Goal: Task Accomplishment & Management: Complete application form

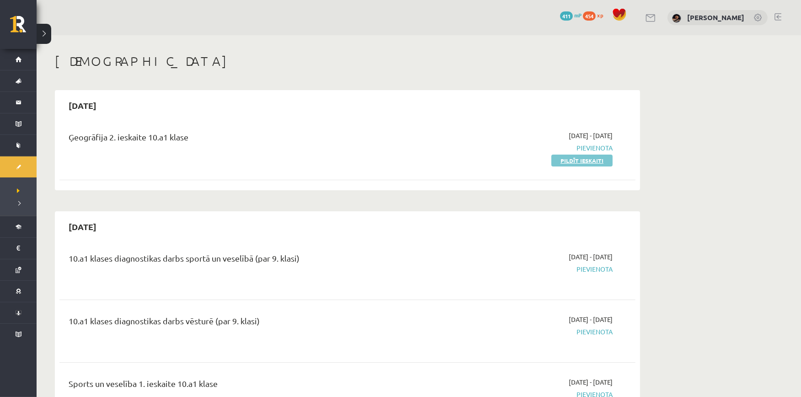
click at [585, 158] on link "Pildīt ieskaiti" at bounding box center [581, 160] width 61 height 12
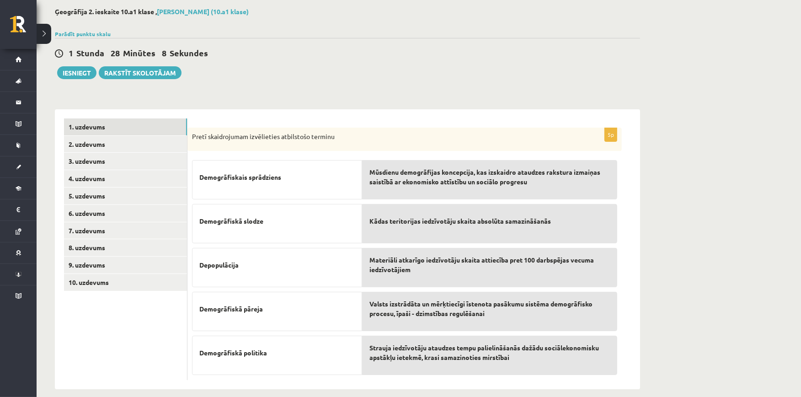
scroll to position [56, 0]
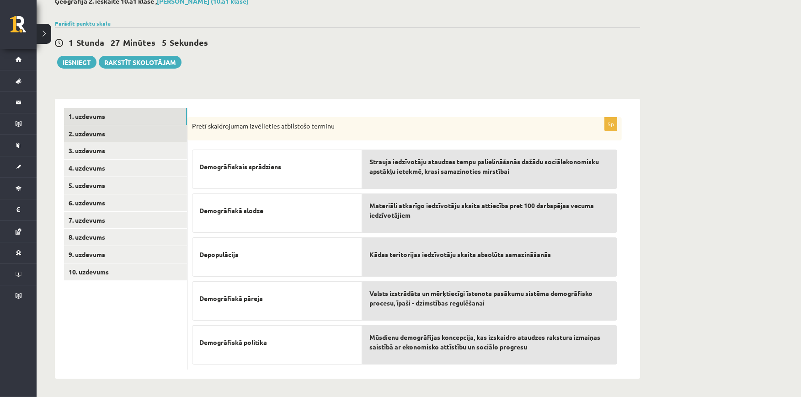
click at [149, 133] on link "2. uzdevums" at bounding box center [125, 133] width 123 height 17
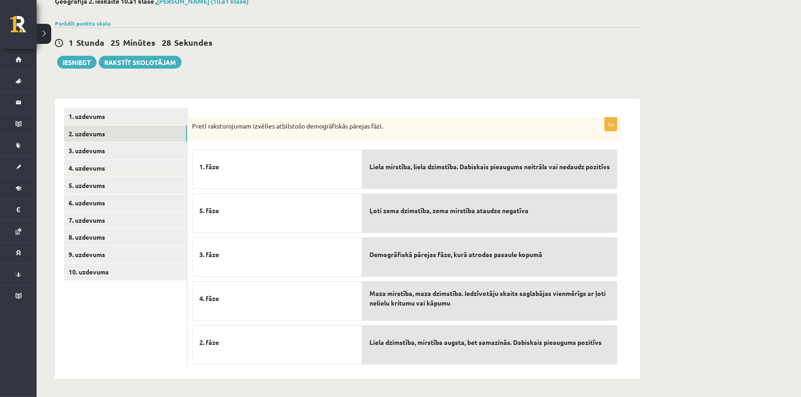
click at [457, 305] on span "Maza mirstība, maza dzimstība. Iedzīvotāju skaits saglabājas vienmērīgs ar ļoti…" at bounding box center [489, 297] width 240 height 19
click at [135, 147] on link "3. uzdevums" at bounding box center [125, 150] width 123 height 17
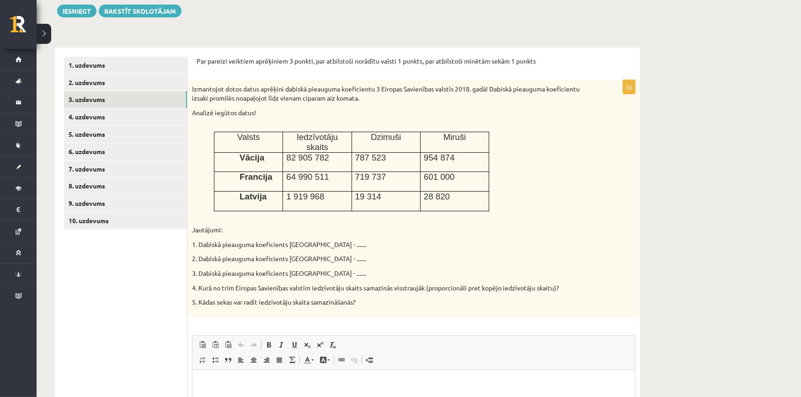
scroll to position [93, 0]
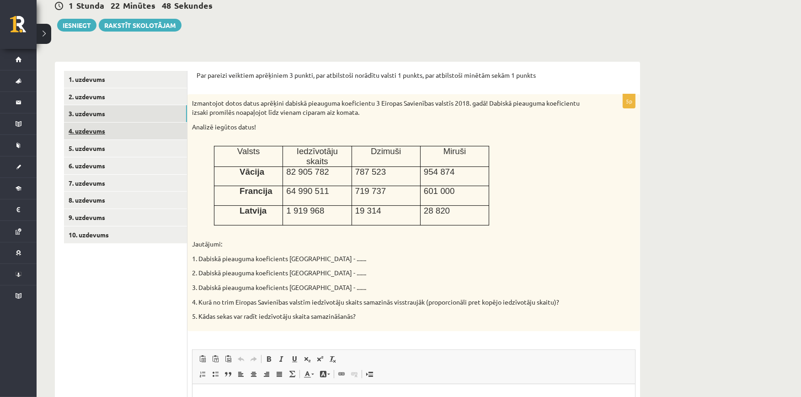
click at [110, 130] on link "4. uzdevums" at bounding box center [125, 130] width 123 height 17
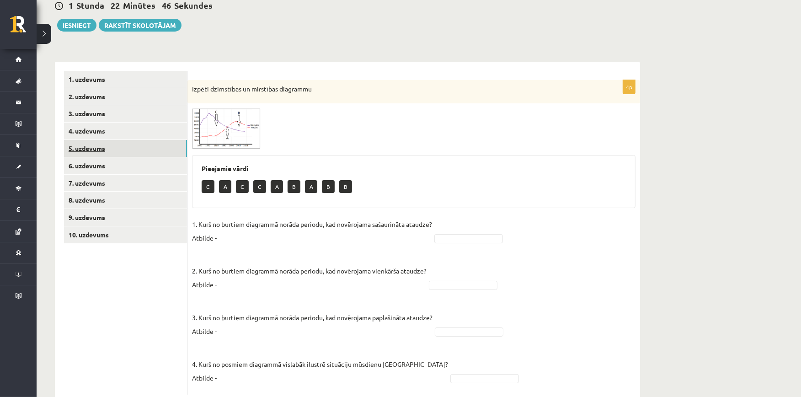
click at [127, 148] on link "5. uzdevums" at bounding box center [125, 148] width 123 height 17
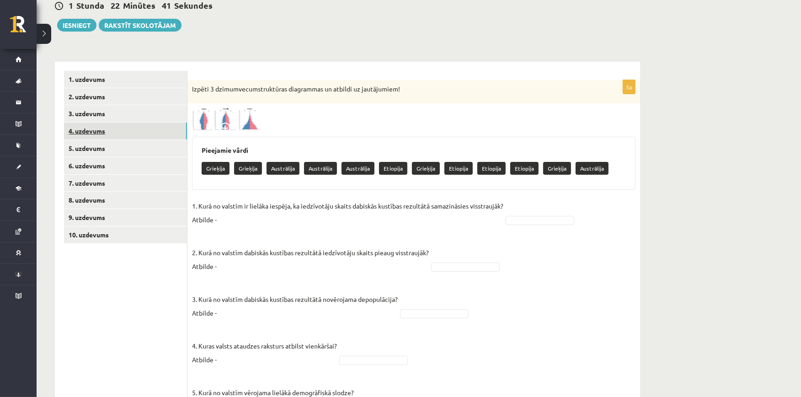
click at [131, 133] on link "4. uzdevums" at bounding box center [125, 130] width 123 height 17
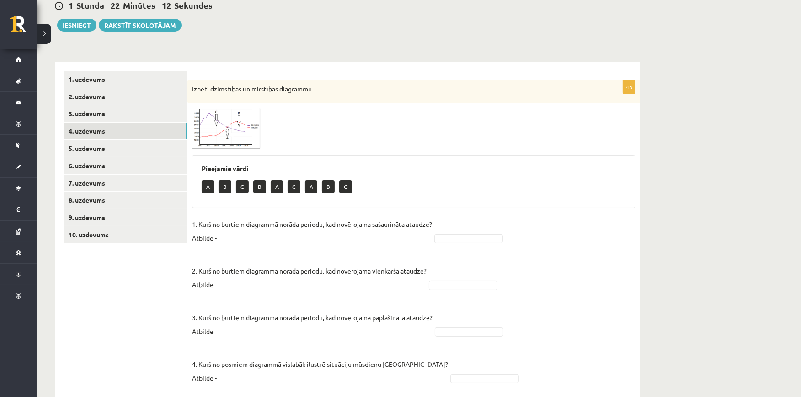
scroll to position [118, 0]
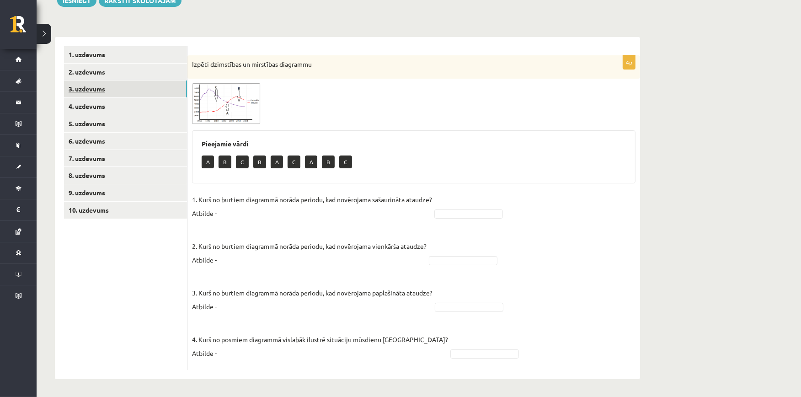
click at [103, 87] on link "3. uzdevums" at bounding box center [125, 88] width 123 height 17
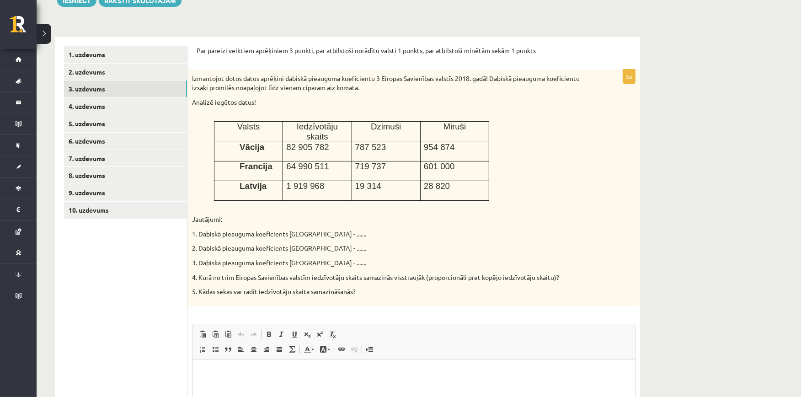
scroll to position [0, 0]
click at [81, 101] on link "4. uzdevums" at bounding box center [125, 106] width 123 height 17
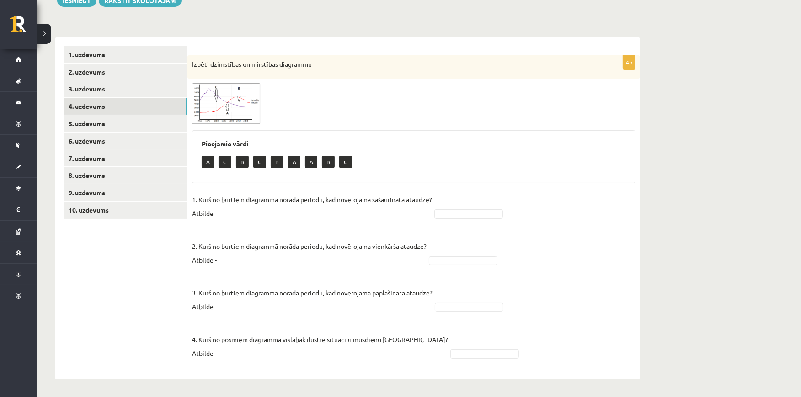
click at [660, 214] on div "**********" at bounding box center [419, 157] width 764 height 480
click at [245, 100] on img at bounding box center [226, 103] width 69 height 41
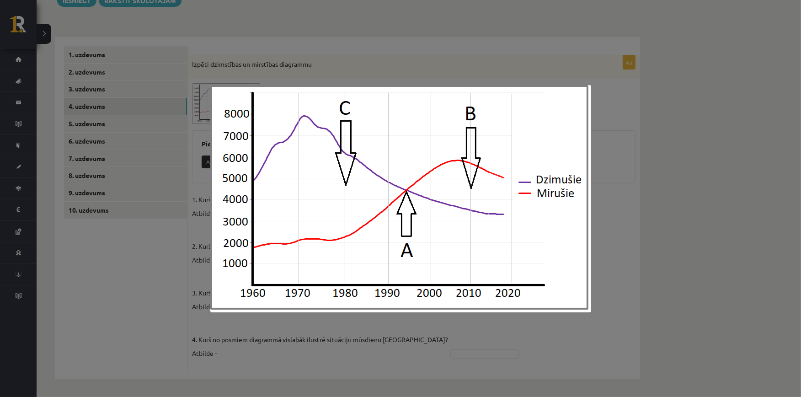
click at [538, 45] on div at bounding box center [400, 198] width 801 height 397
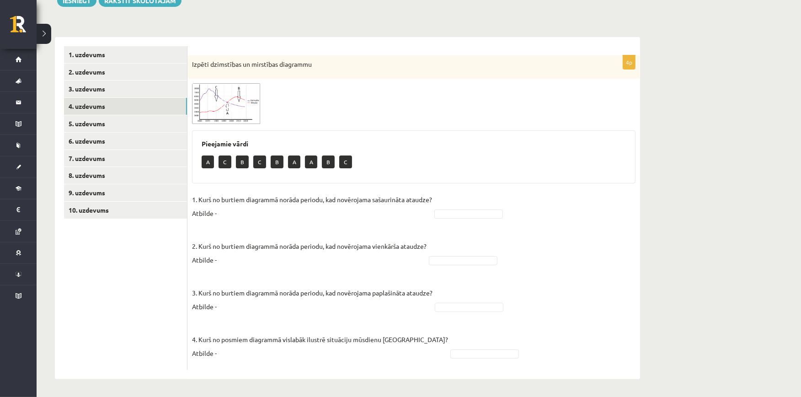
click at [249, 106] on img at bounding box center [226, 103] width 69 height 41
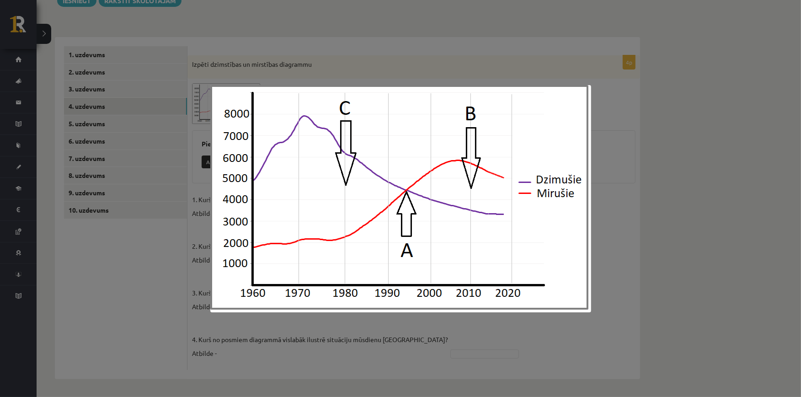
click at [671, 69] on div at bounding box center [400, 198] width 801 height 397
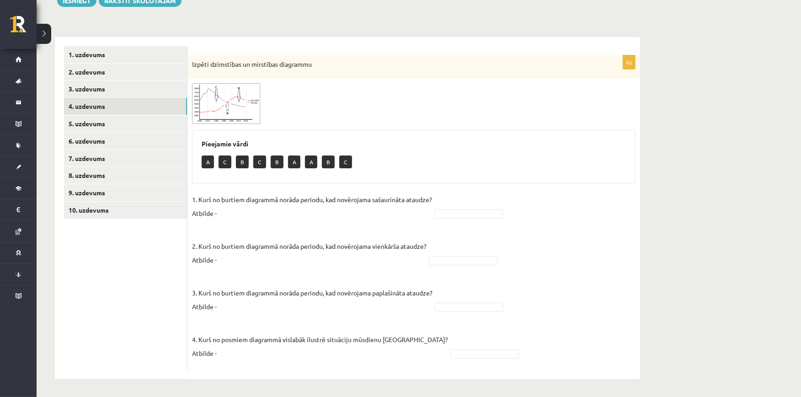
click at [499, 218] on fieldset "1. Kurš no burtiem diagrammā norāda periodu, kad novērojama sašaurināta ataudze…" at bounding box center [413, 278] width 443 height 173
click at [235, 89] on img at bounding box center [226, 103] width 69 height 41
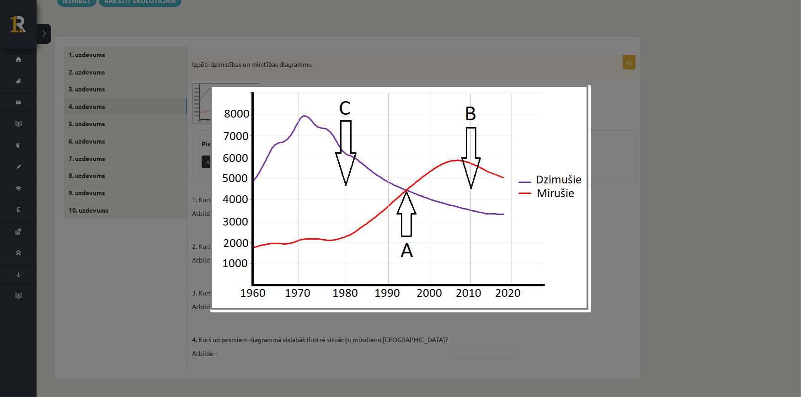
click at [409, 36] on div at bounding box center [400, 198] width 801 height 397
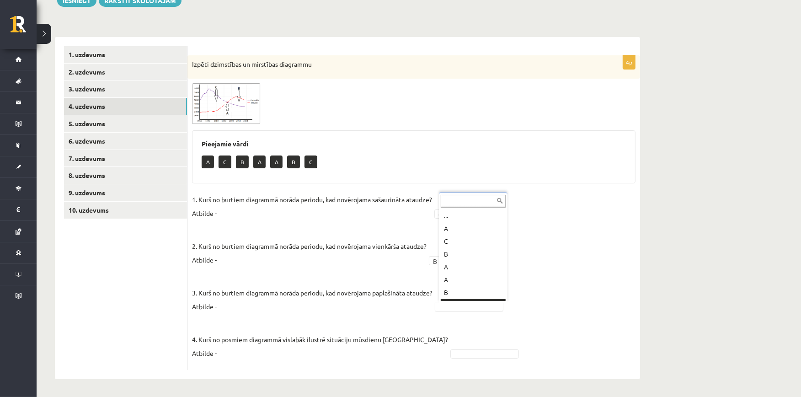
scroll to position [11, 0]
click at [238, 102] on img at bounding box center [226, 103] width 69 height 41
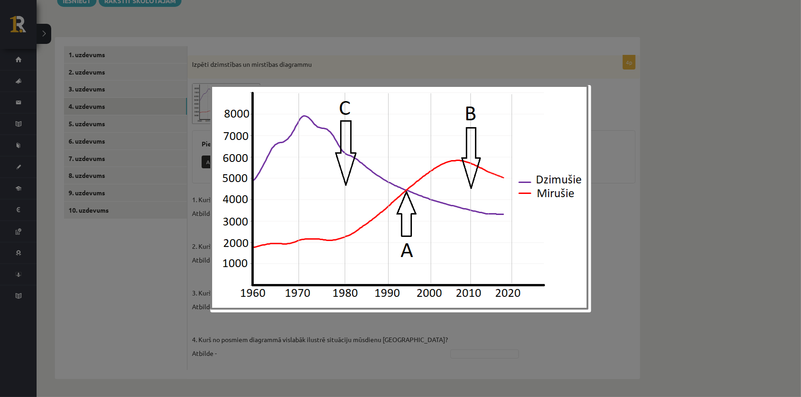
click at [645, 97] on div at bounding box center [400, 198] width 801 height 397
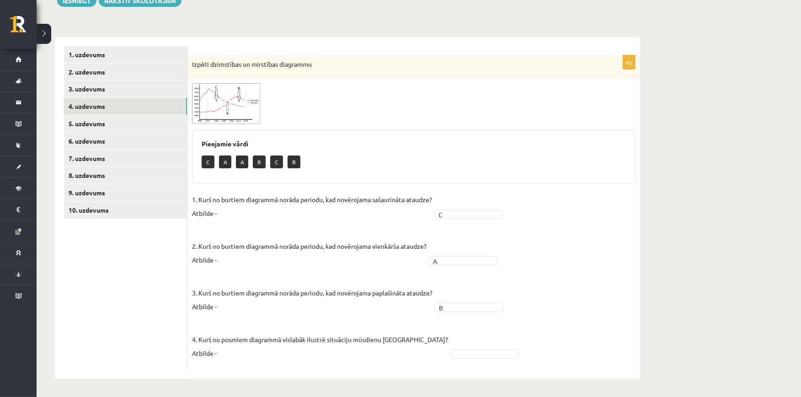
drag, startPoint x: 799, startPoint y: 125, endPoint x: 803, endPoint y: 134, distance: 10.2
click at [800, 134] on html "0 Dāvanas 411 mP 454 xp [PERSON_NAME] Sākums Aktuāli Kā mācīties eSKOLĀ Kontakt…" at bounding box center [400, 80] width 801 height 397
click at [111, 118] on link "5. uzdevums" at bounding box center [125, 123] width 123 height 17
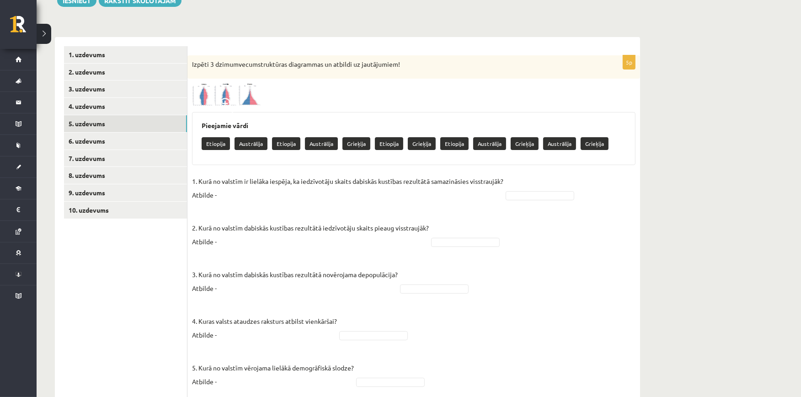
scroll to position [147, 0]
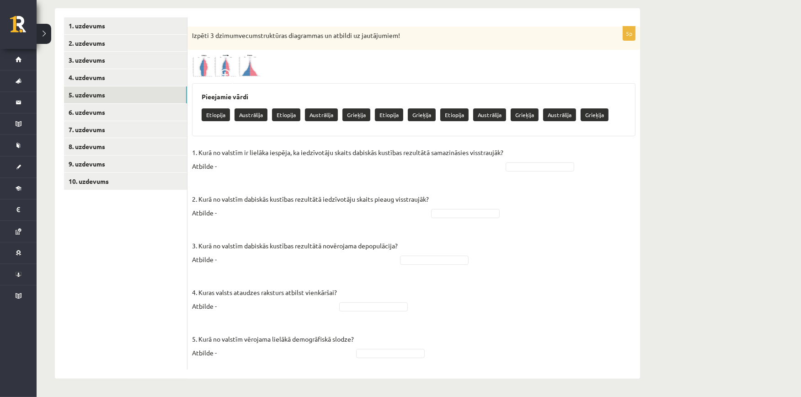
click at [226, 66] on img at bounding box center [226, 65] width 69 height 22
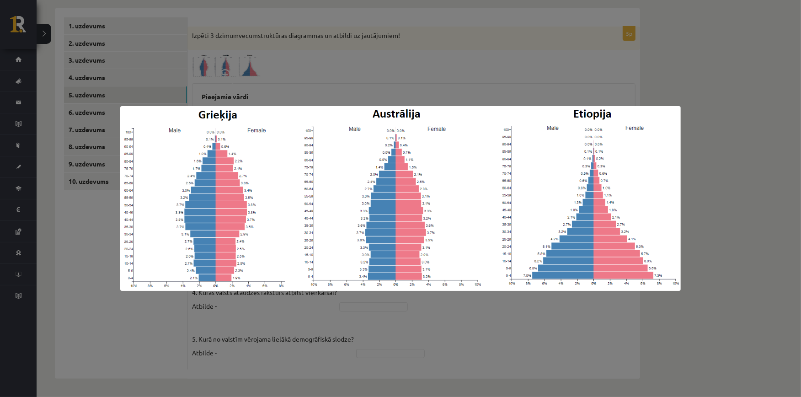
click at [396, 69] on div at bounding box center [400, 198] width 801 height 397
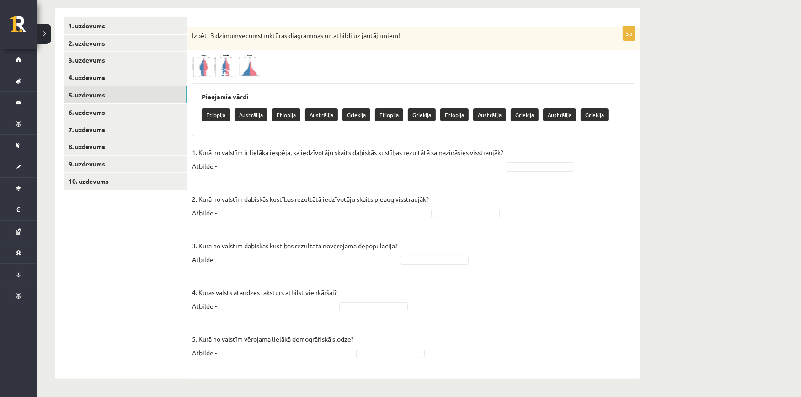
click at [253, 70] on img at bounding box center [226, 65] width 69 height 22
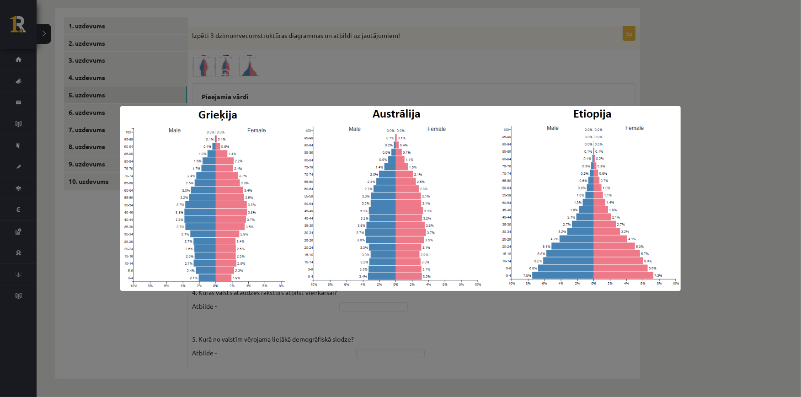
click at [329, 79] on div at bounding box center [400, 198] width 801 height 397
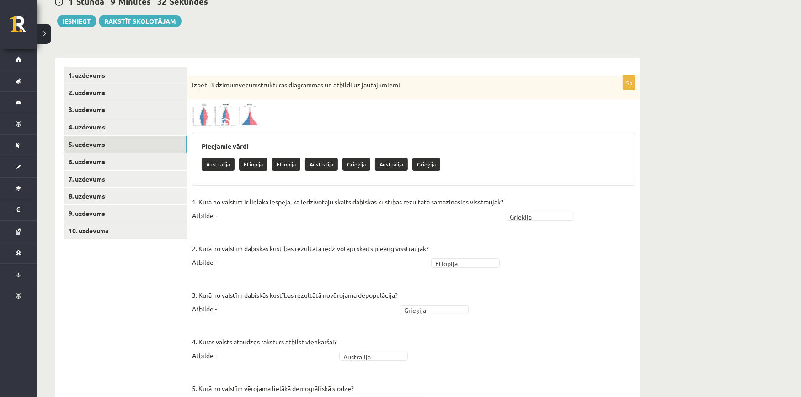
scroll to position [93, 0]
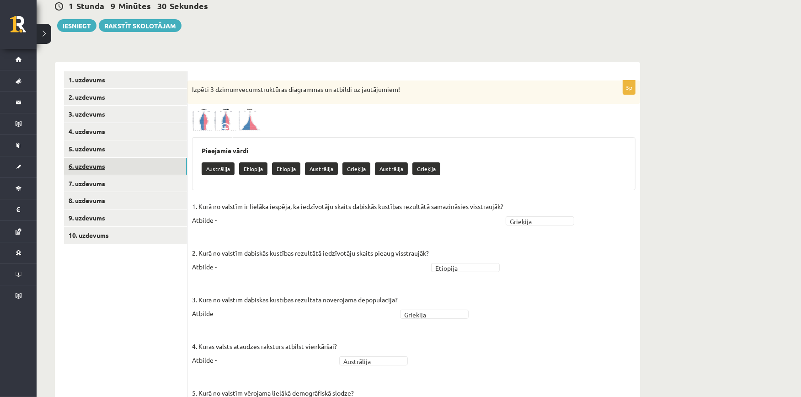
click at [92, 161] on link "6. uzdevums" at bounding box center [125, 166] width 123 height 17
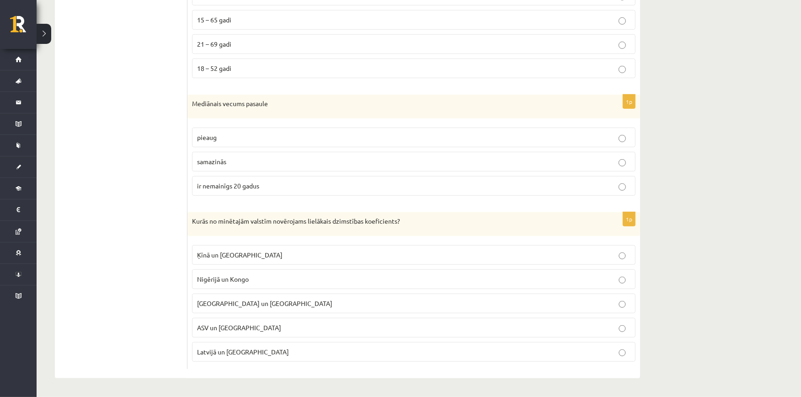
scroll to position [0, 0]
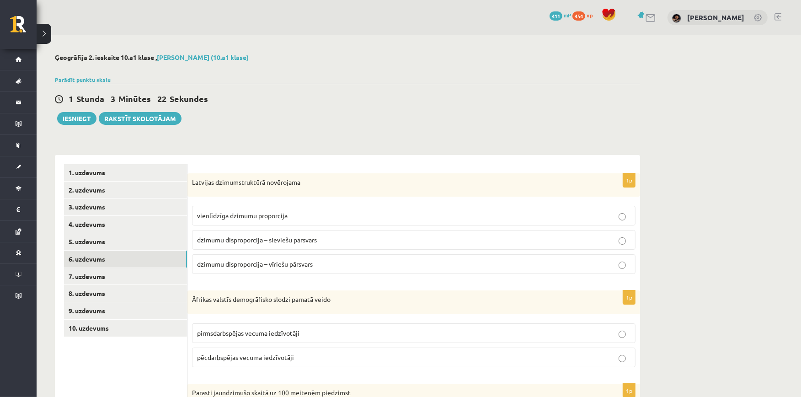
click at [398, 238] on p "dzimumu disproporcija – sieviešu pārsvars" at bounding box center [413, 240] width 433 height 10
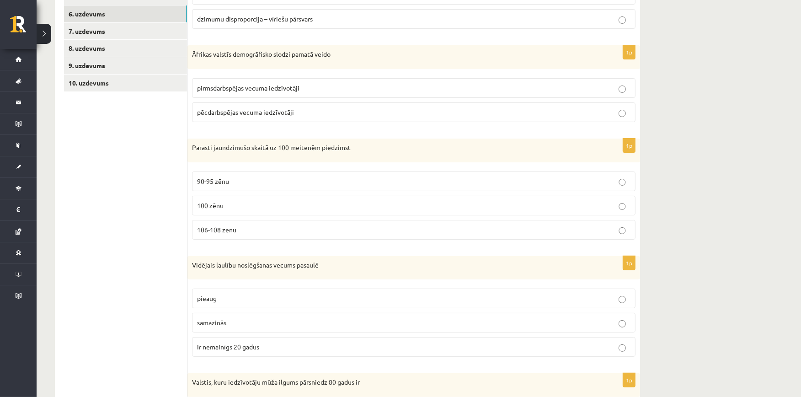
scroll to position [252, 0]
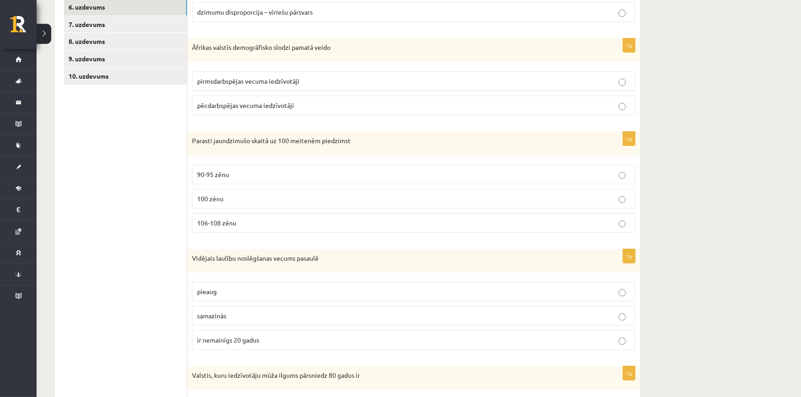
click at [512, 82] on p "pirmsdarbspējas vecuma iedzīvotāji" at bounding box center [413, 81] width 433 height 10
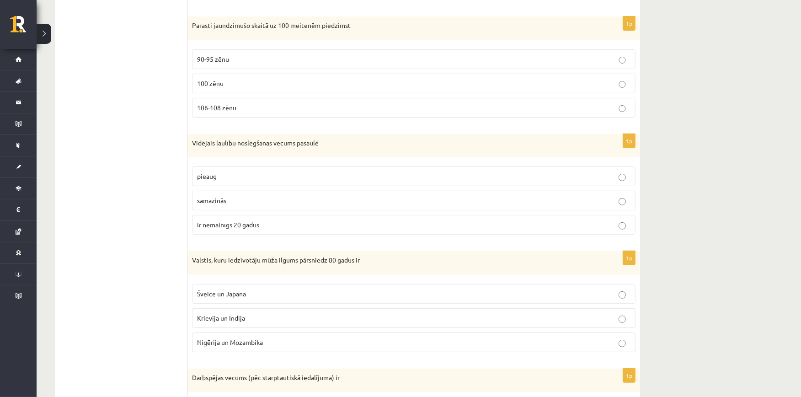
scroll to position [372, 0]
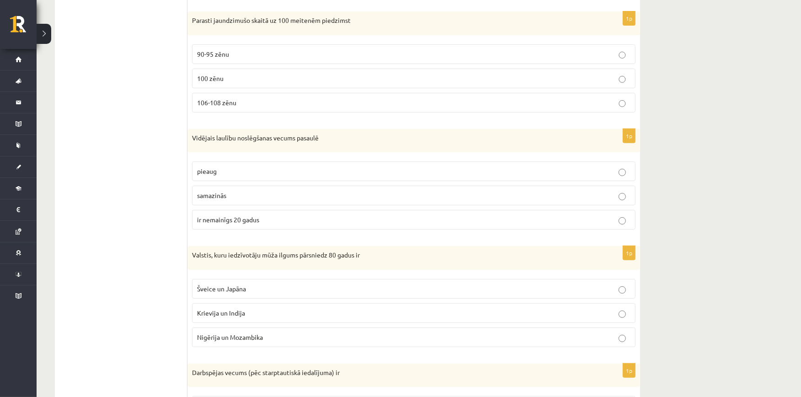
click at [586, 101] on p "106-108 zēnu" at bounding box center [413, 103] width 433 height 10
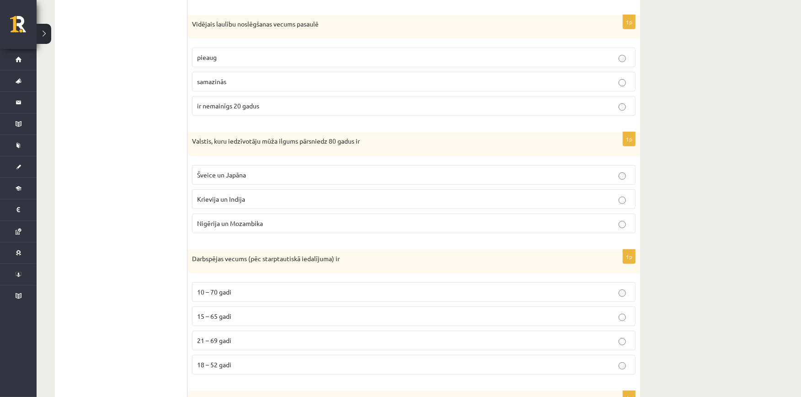
scroll to position [489, 0]
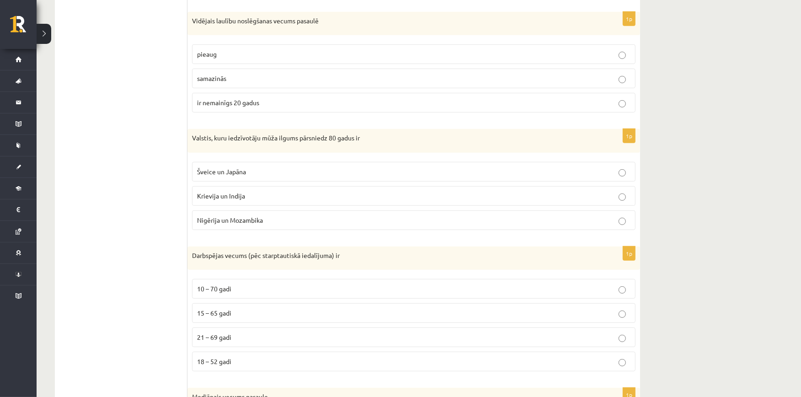
click at [503, 56] on p "pieaug" at bounding box center [413, 54] width 433 height 10
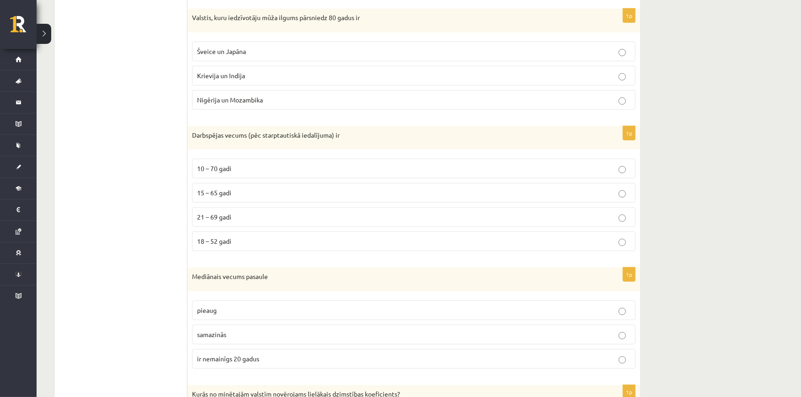
scroll to position [611, 0]
click at [430, 48] on p "Šveice un Japāna" at bounding box center [413, 50] width 433 height 10
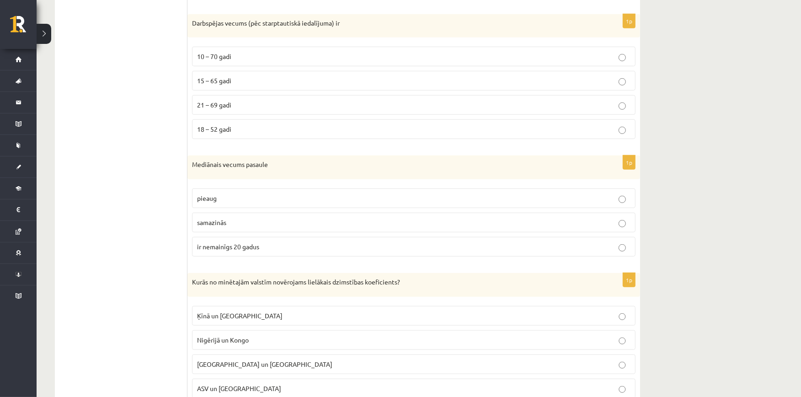
scroll to position [723, 0]
click at [453, 75] on label "15 – 65 gadi" at bounding box center [413, 79] width 443 height 20
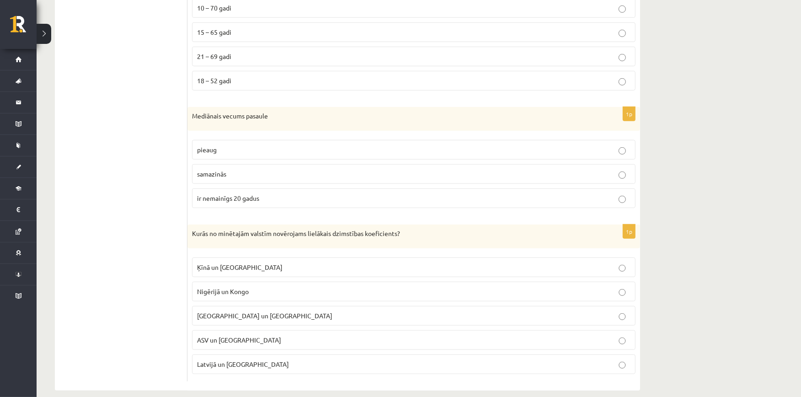
scroll to position [784, 0]
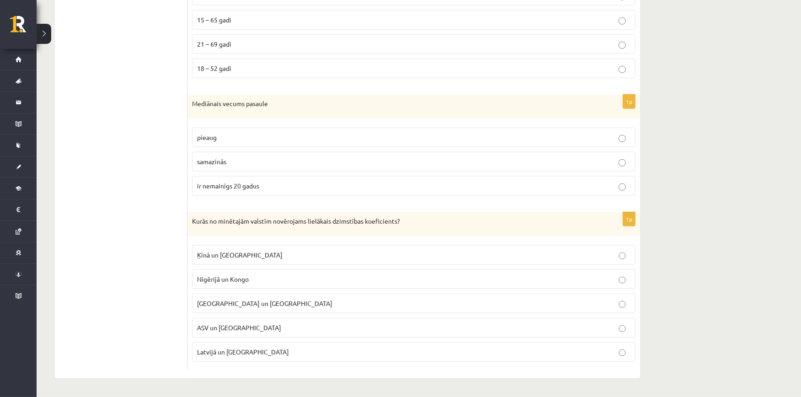
click at [423, 274] on p "Nigērijā un Kongo" at bounding box center [413, 279] width 433 height 10
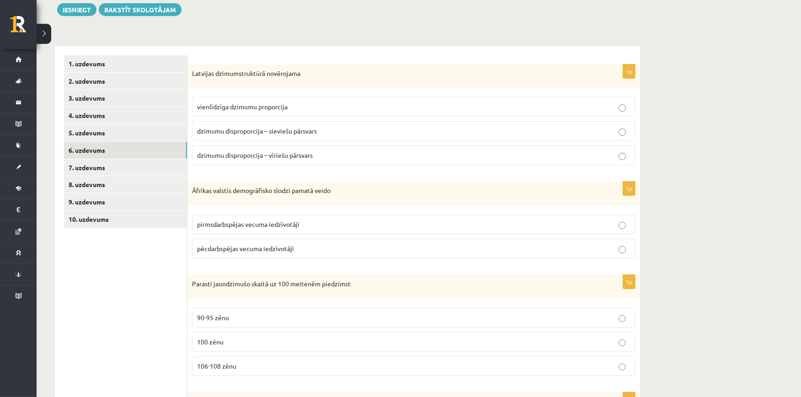
scroll to position [53, 0]
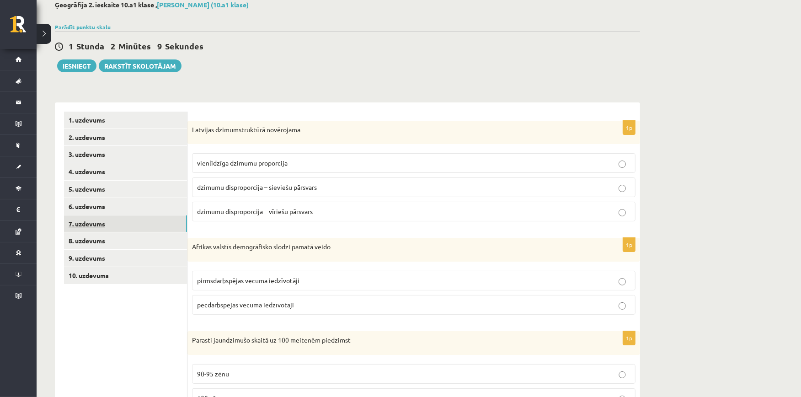
click at [122, 223] on link "7. uzdevums" at bounding box center [125, 223] width 123 height 17
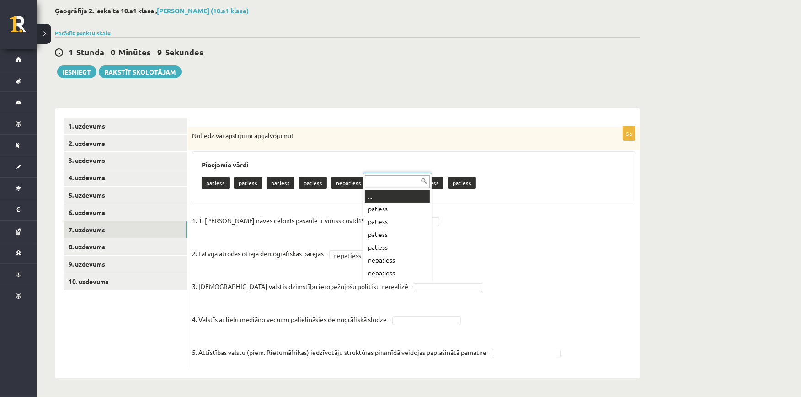
scroll to position [11, 0]
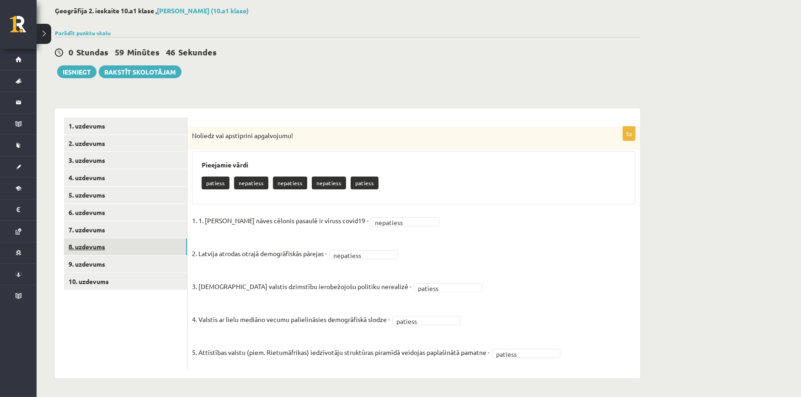
click at [142, 244] on link "8. uzdevums" at bounding box center [125, 246] width 123 height 17
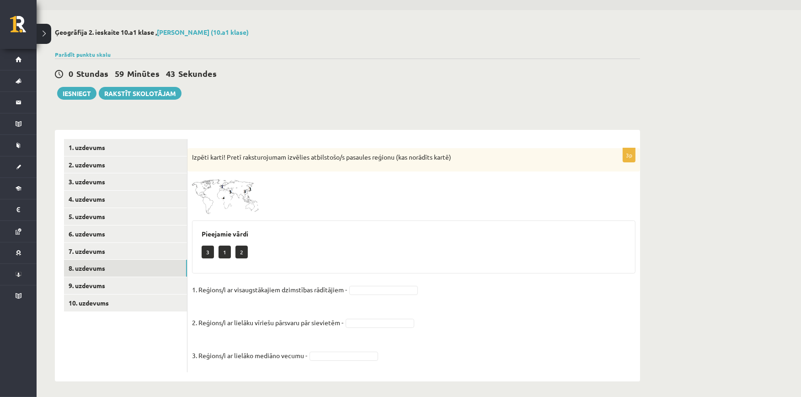
scroll to position [28, 0]
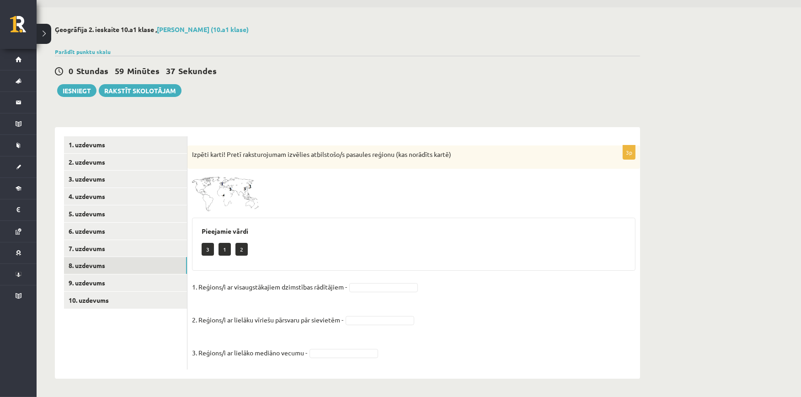
click at [229, 206] on img at bounding box center [226, 192] width 69 height 38
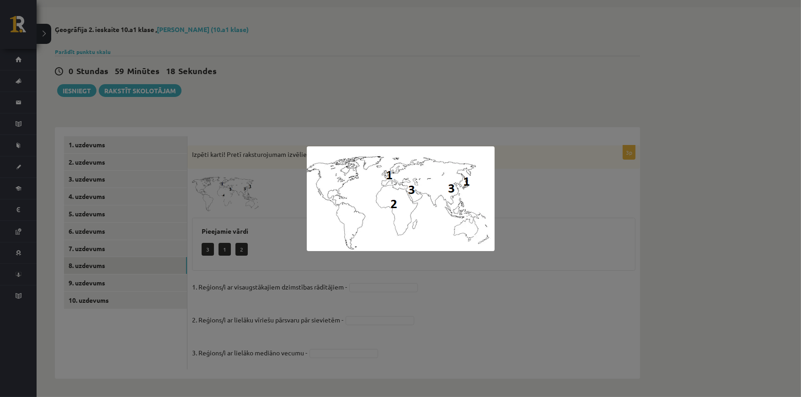
click at [229, 205] on div at bounding box center [400, 198] width 801 height 397
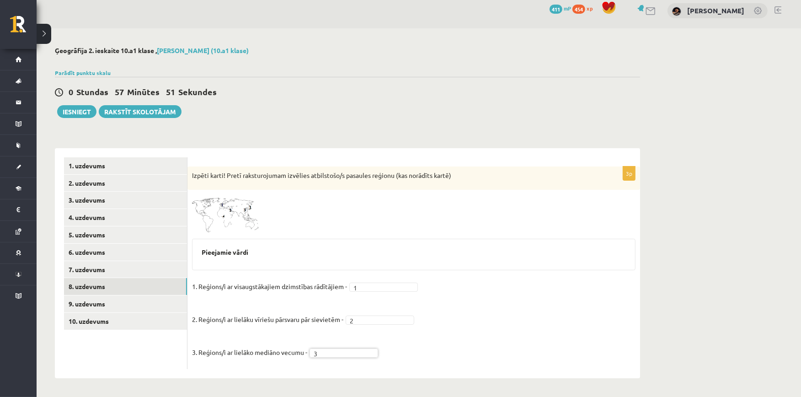
scroll to position [6, 0]
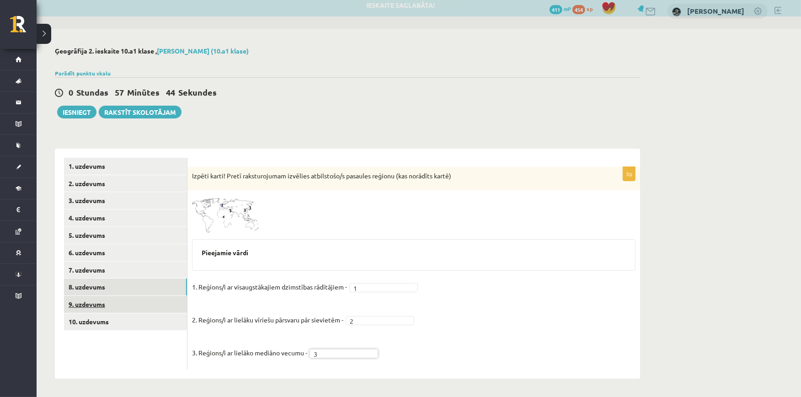
click at [151, 299] on link "9. uzdevums" at bounding box center [125, 304] width 123 height 17
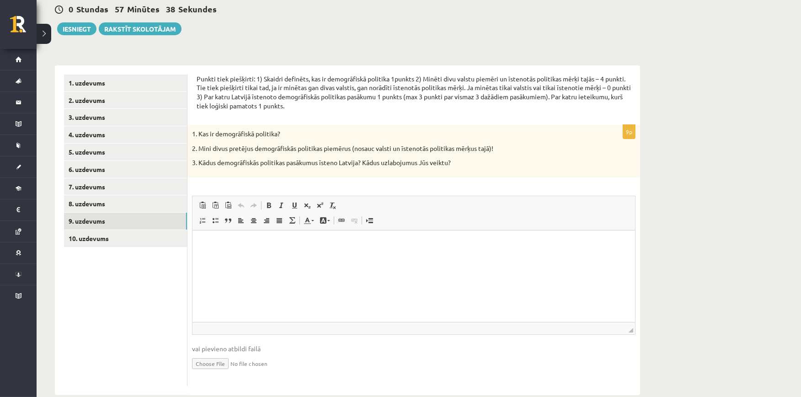
scroll to position [106, 0]
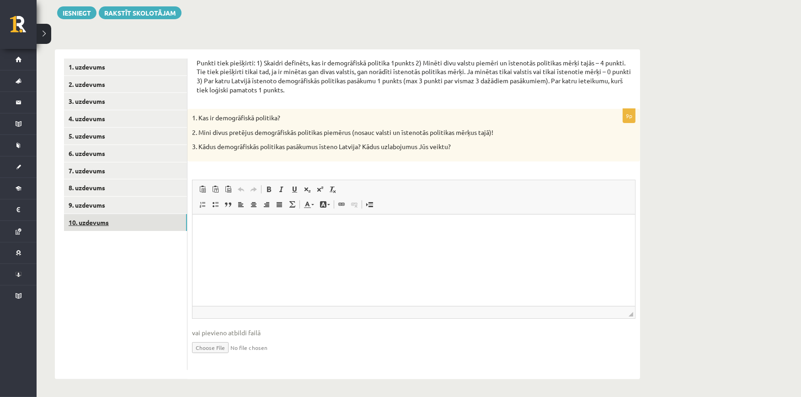
click at [142, 223] on link "10. uzdevums" at bounding box center [125, 222] width 123 height 17
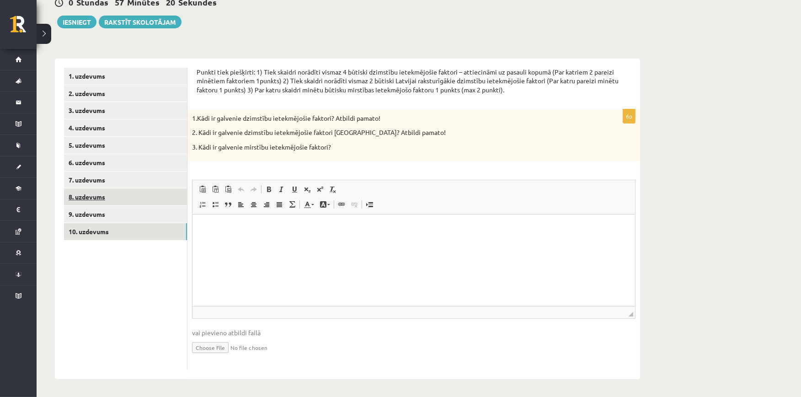
scroll to position [0, 0]
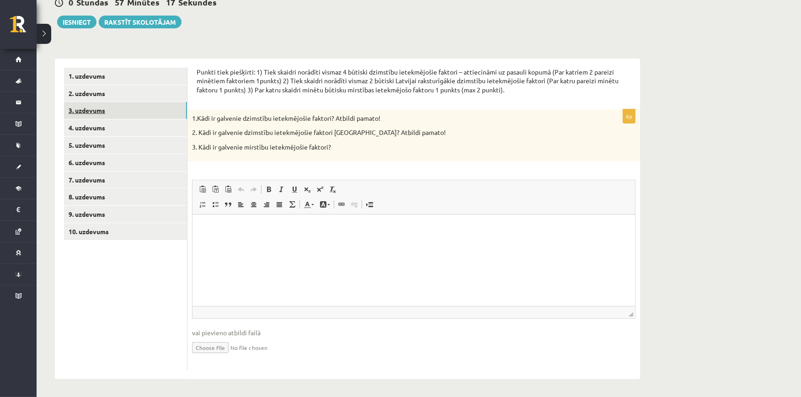
click at [103, 110] on link "3. uzdevums" at bounding box center [125, 110] width 123 height 17
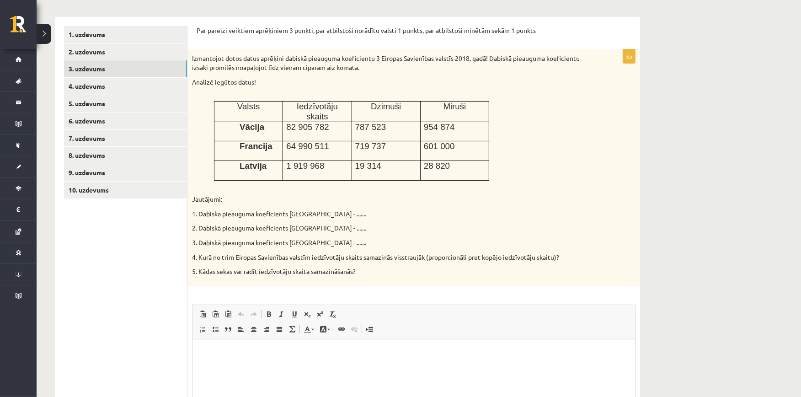
scroll to position [140, 0]
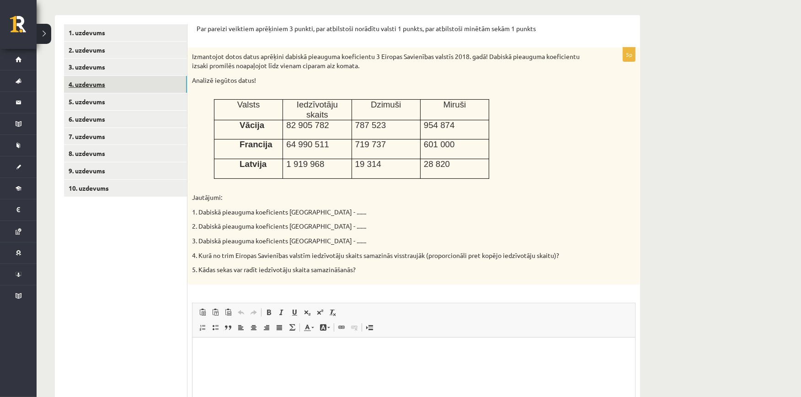
click at [127, 82] on link "4. uzdevums" at bounding box center [125, 84] width 123 height 17
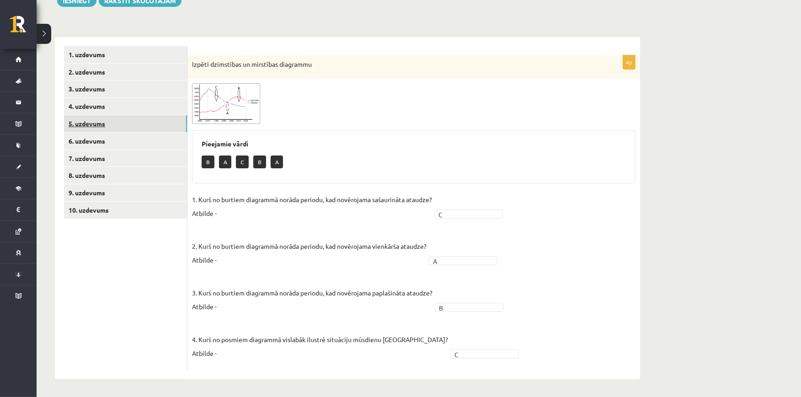
click at [127, 118] on link "5. uzdevums" at bounding box center [125, 123] width 123 height 17
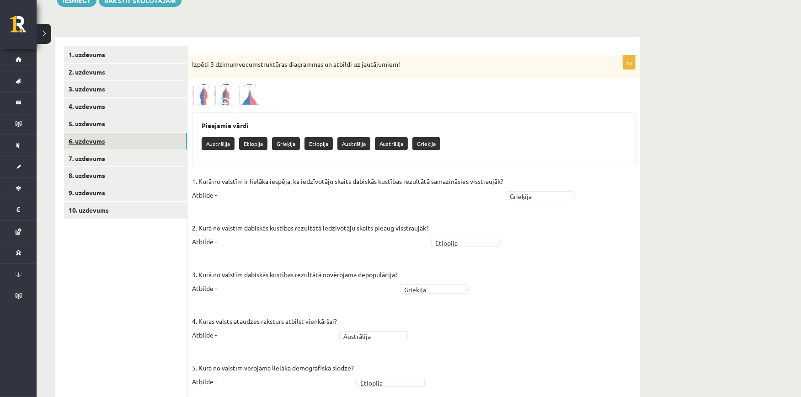
click at [120, 136] on link "6. uzdevums" at bounding box center [125, 141] width 123 height 17
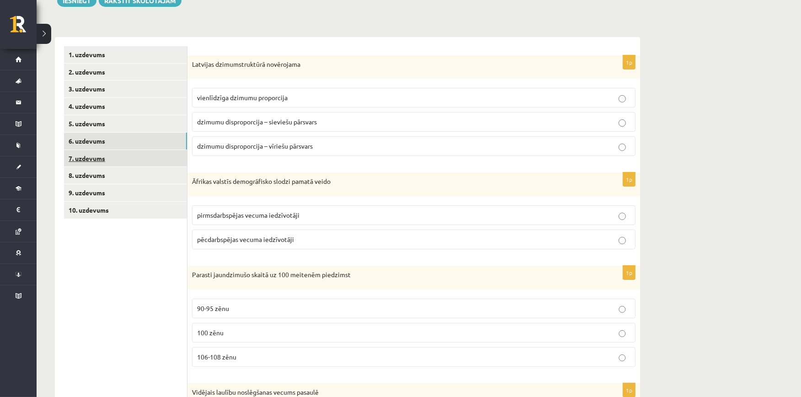
click at [112, 150] on link "7. uzdevums" at bounding box center [125, 158] width 123 height 17
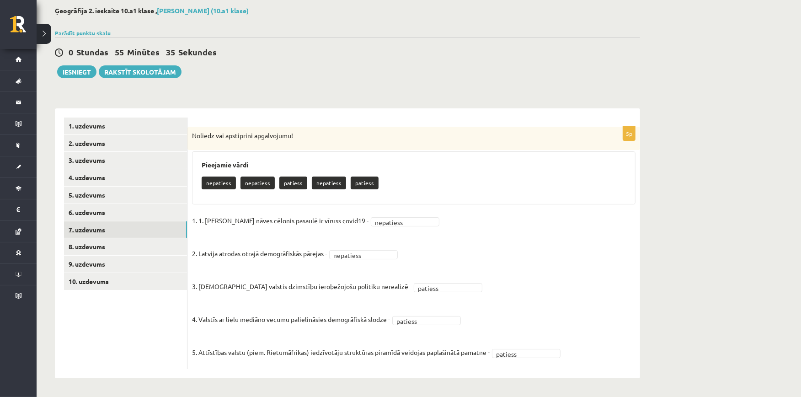
scroll to position [47, 0]
click at [99, 239] on link "8. uzdevums" at bounding box center [125, 246] width 123 height 17
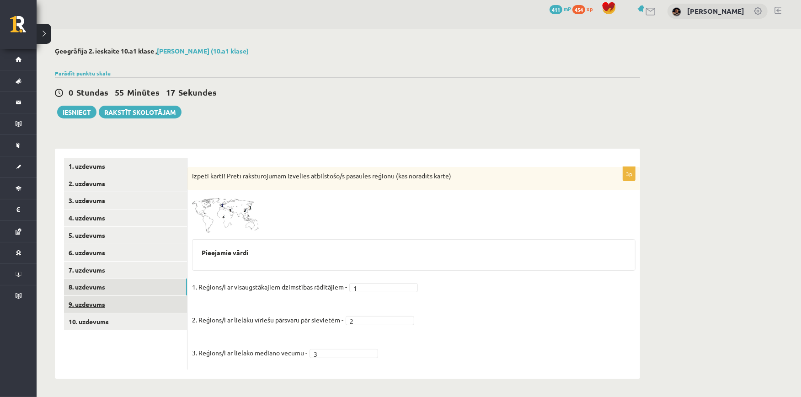
click at [88, 299] on link "9. uzdevums" at bounding box center [125, 304] width 123 height 17
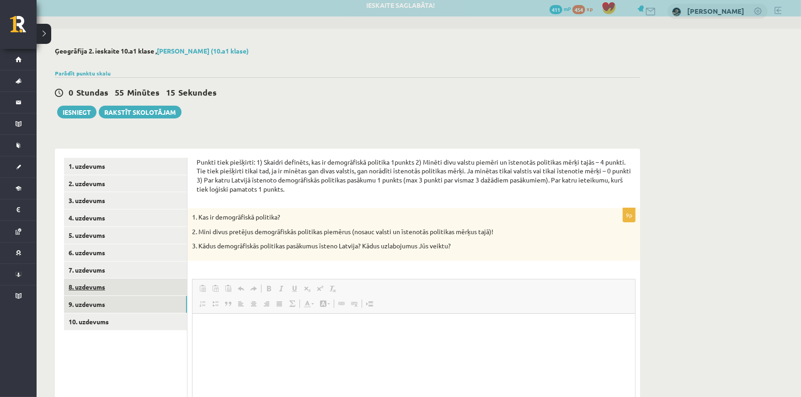
scroll to position [0, 0]
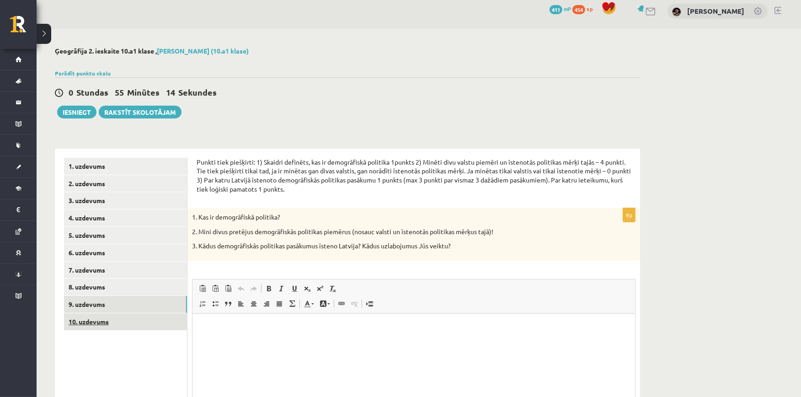
click at [100, 322] on link "10. uzdevums" at bounding box center [125, 321] width 123 height 17
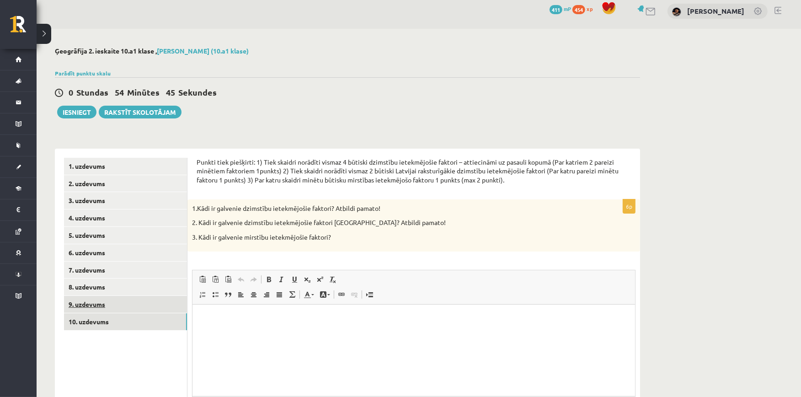
click at [107, 303] on link "9. uzdevums" at bounding box center [125, 304] width 123 height 17
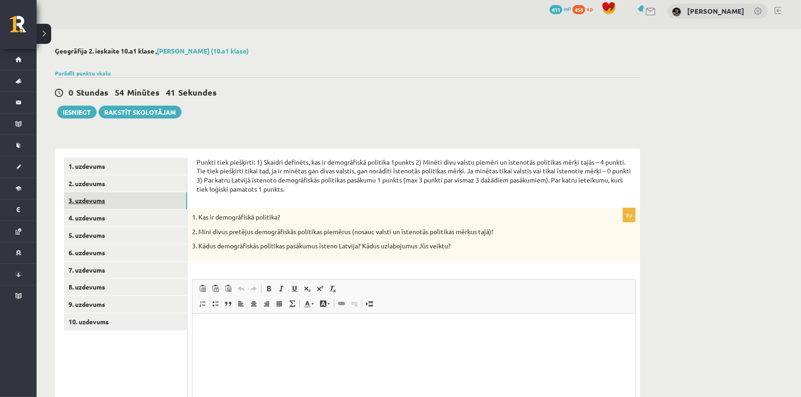
click at [94, 200] on link "3. uzdevums" at bounding box center [125, 200] width 123 height 17
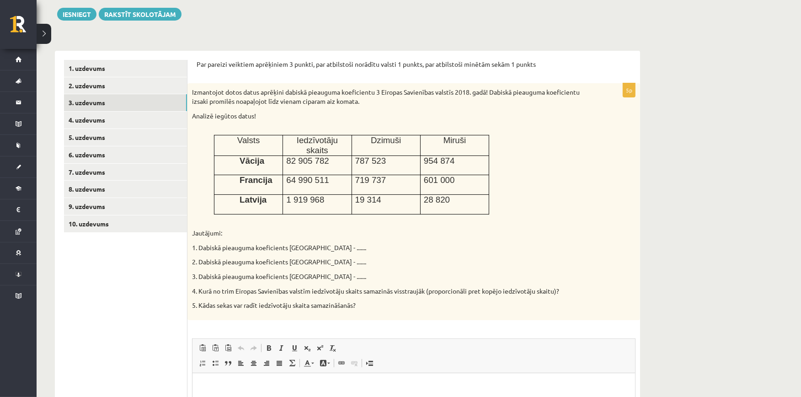
scroll to position [6, 0]
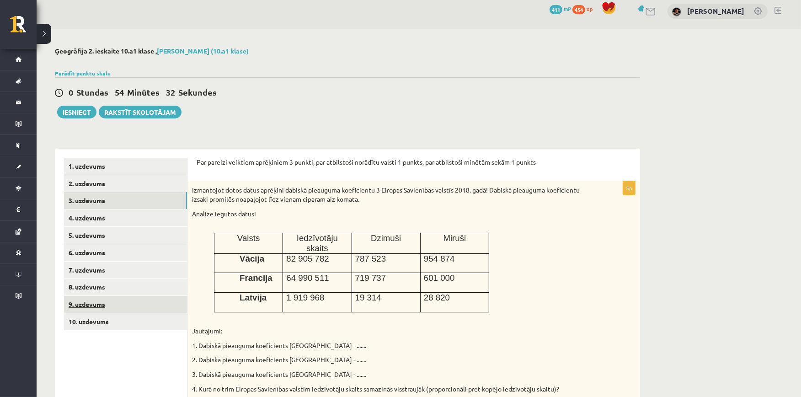
click at [90, 304] on link "9. uzdevums" at bounding box center [125, 304] width 123 height 17
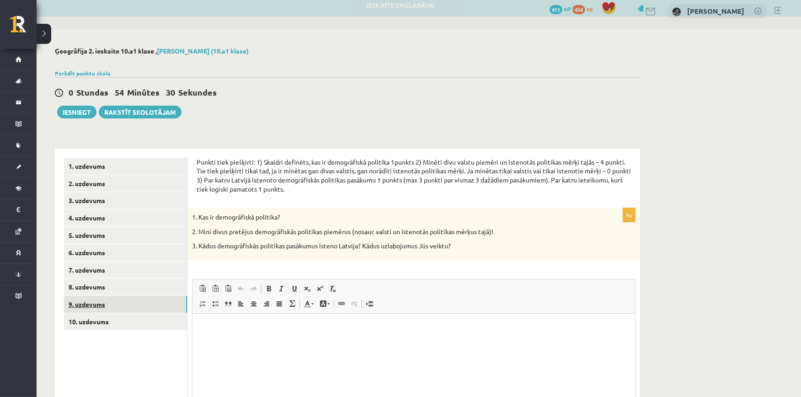
scroll to position [0, 0]
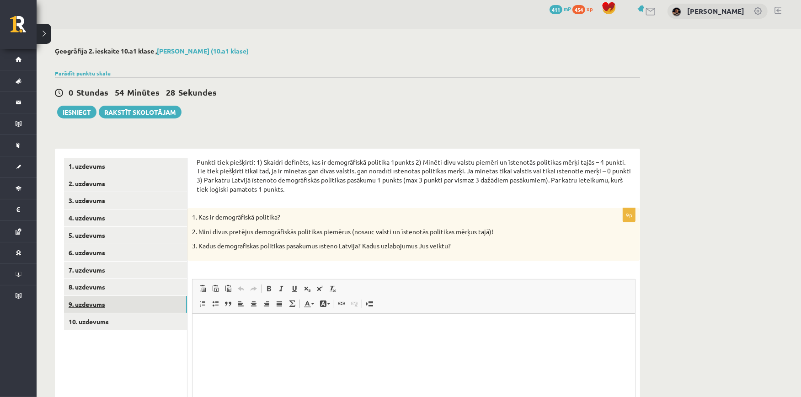
click at [90, 304] on link "9. uzdevums" at bounding box center [125, 304] width 123 height 17
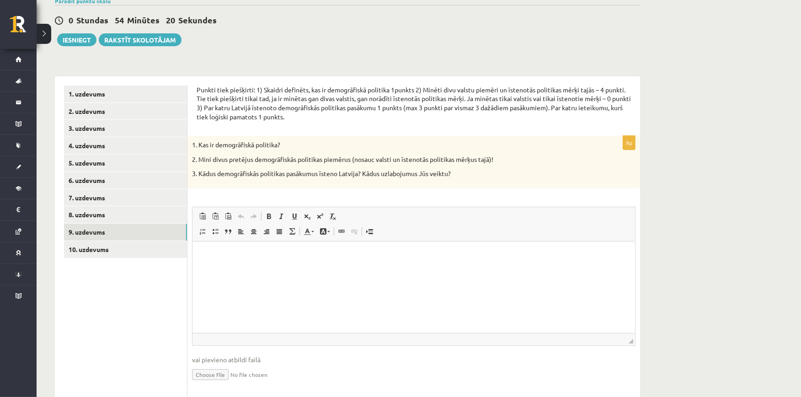
scroll to position [80, 0]
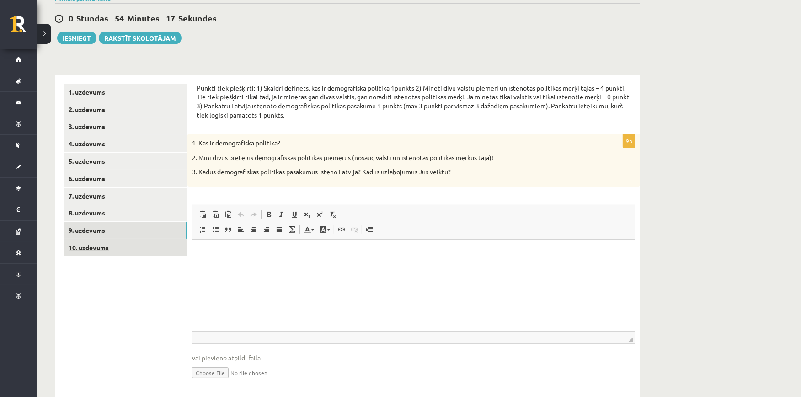
click at [144, 249] on link "10. uzdevums" at bounding box center [125, 247] width 123 height 17
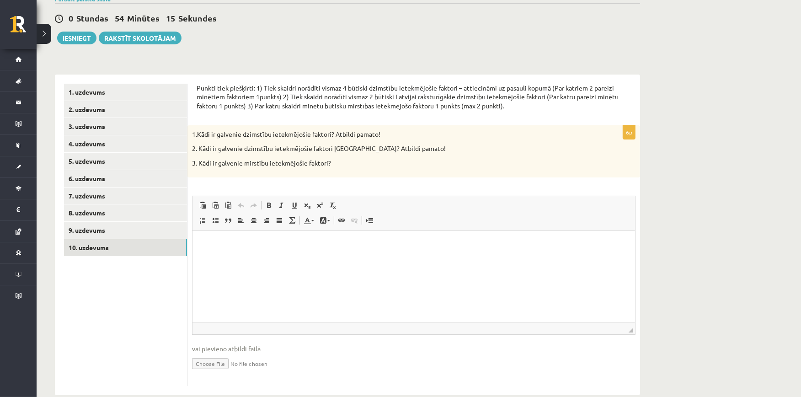
scroll to position [0, 0]
click at [90, 123] on link "3. uzdevums" at bounding box center [125, 126] width 123 height 17
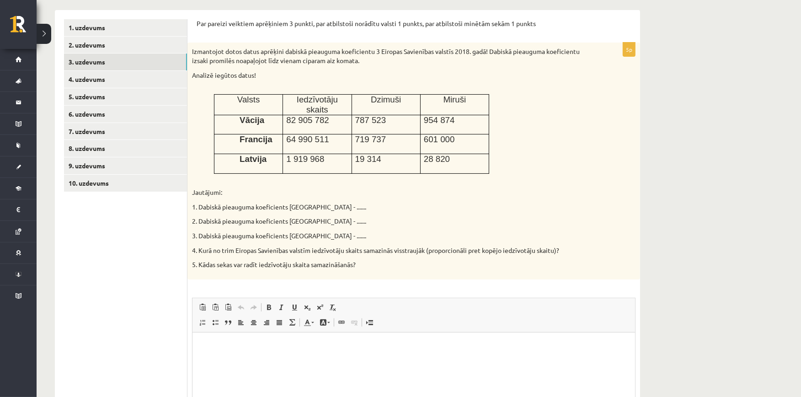
scroll to position [231, 0]
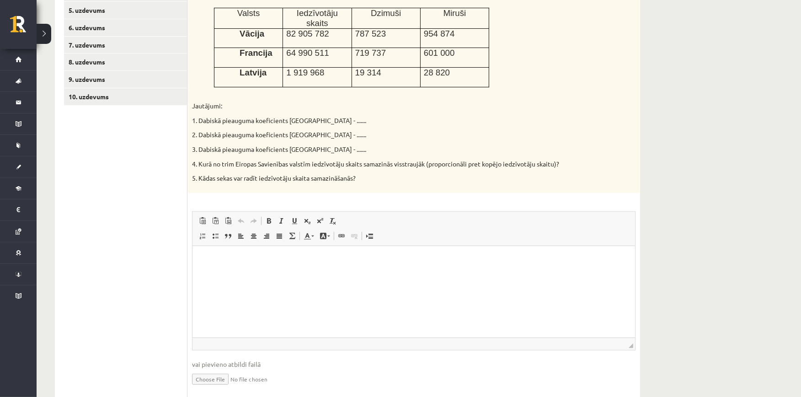
click at [204, 252] on html at bounding box center [413, 259] width 442 height 28
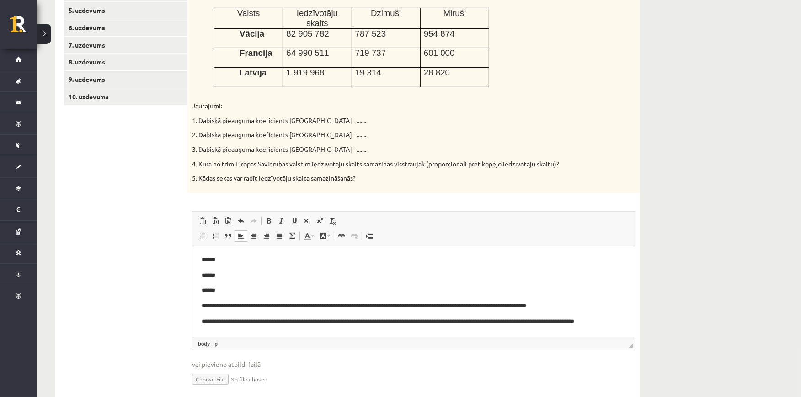
click at [227, 325] on p "**********" at bounding box center [409, 325] width 416 height 19
click at [227, 331] on p "**********" at bounding box center [409, 325] width 416 height 19
click at [616, 319] on p "**********" at bounding box center [413, 321] width 424 height 10
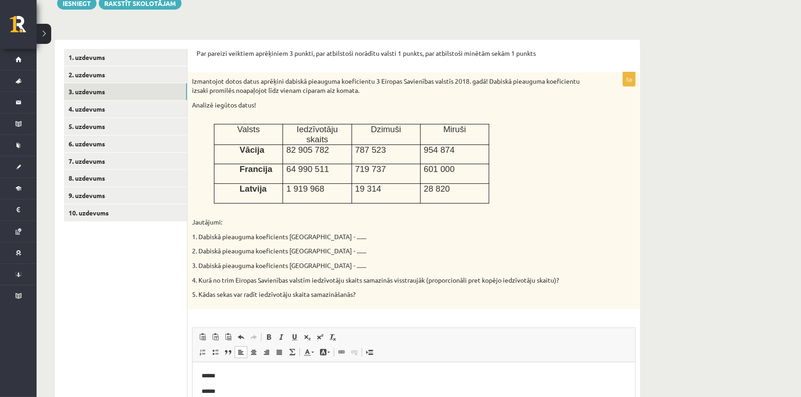
scroll to position [110, 0]
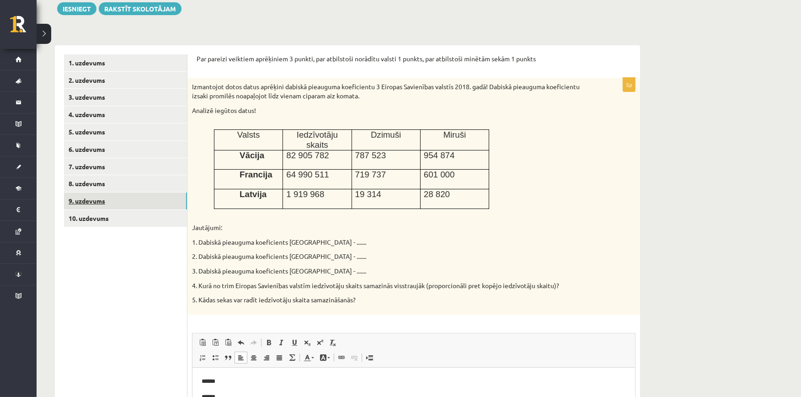
click at [104, 197] on link "9. uzdevums" at bounding box center [125, 200] width 123 height 17
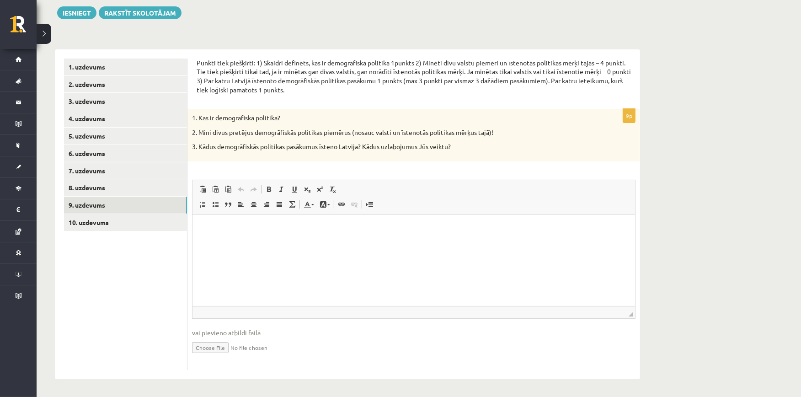
scroll to position [0, 0]
click at [326, 229] on p "Bagātinātā teksta redaktors, wiswyg-editor-user-answer-47433863169480" at bounding box center [413, 228] width 424 height 10
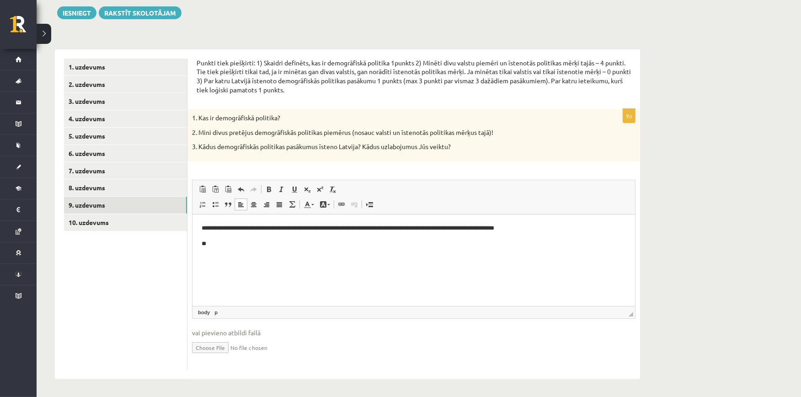
click at [558, 227] on p "**********" at bounding box center [413, 228] width 424 height 10
click at [546, 226] on p "**********" at bounding box center [413, 228] width 424 height 10
click at [570, 228] on p "**********" at bounding box center [413, 228] width 424 height 10
click at [302, 237] on p "**********" at bounding box center [413, 232] width 424 height 19
click at [248, 254] on p "**" at bounding box center [413, 253] width 424 height 10
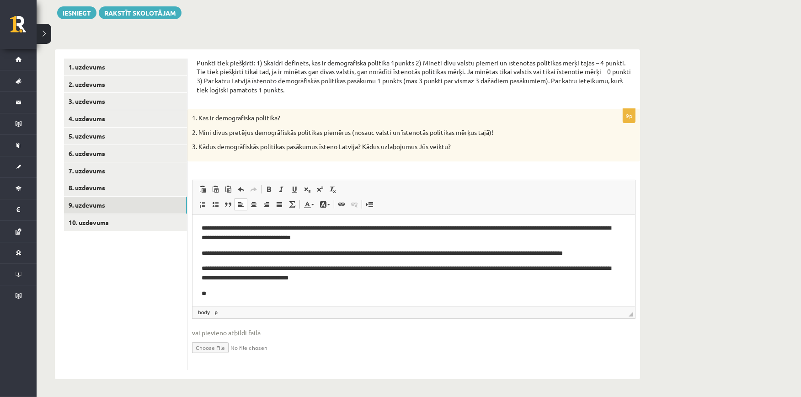
click at [206, 250] on p "**********" at bounding box center [409, 253] width 416 height 10
click at [206, 228] on p "**********" at bounding box center [409, 232] width 416 height 19
click at [223, 292] on p "**" at bounding box center [409, 293] width 416 height 10
click at [206, 251] on p "**********" at bounding box center [409, 253] width 416 height 10
click at [200, 266] on html "**********" at bounding box center [413, 260] width 442 height 93
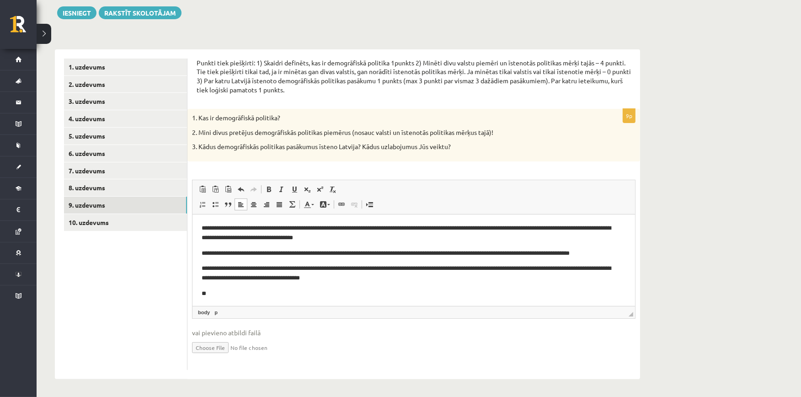
click at [213, 292] on p "**" at bounding box center [409, 293] width 416 height 10
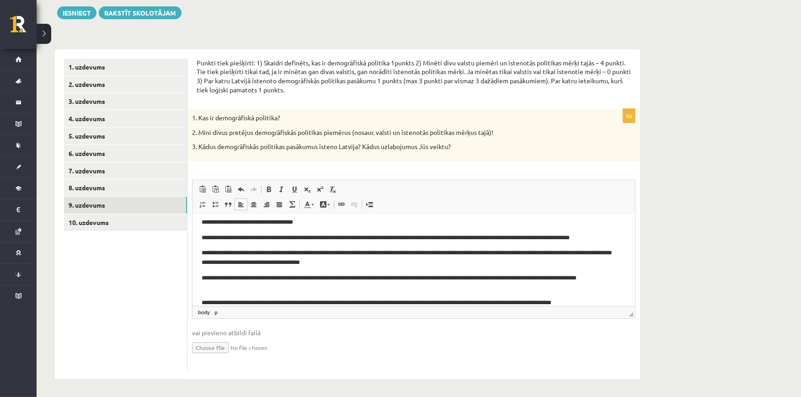
scroll to position [27, 0]
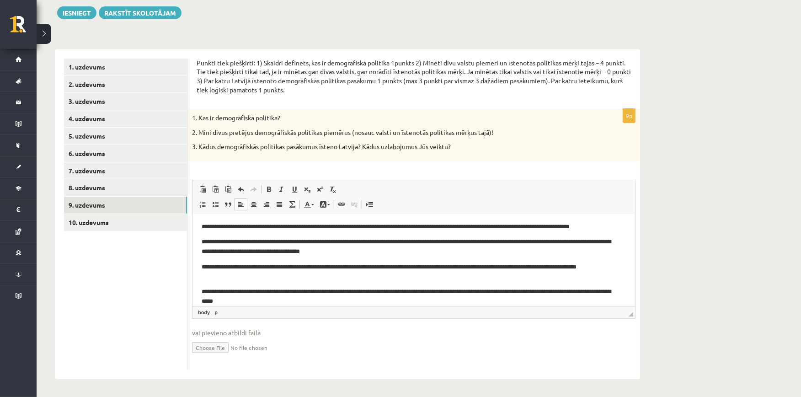
click at [558, 291] on p "**********" at bounding box center [409, 296] width 416 height 19
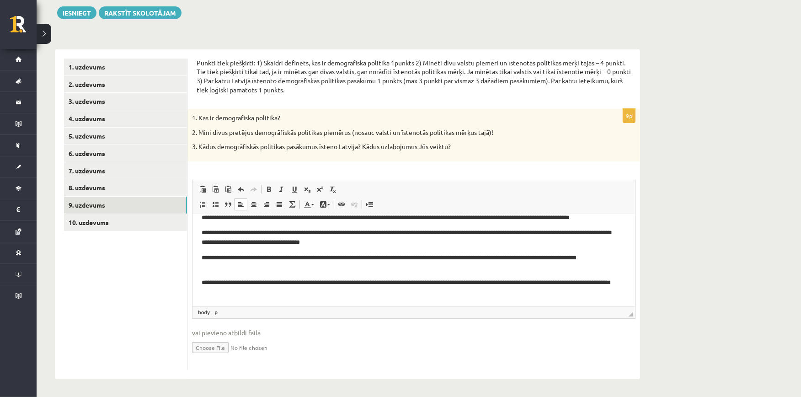
drag, startPoint x: 629, startPoint y: 271, endPoint x: 825, endPoint y: 531, distance: 324.9
click at [310, 287] on p "**********" at bounding box center [409, 286] width 416 height 19
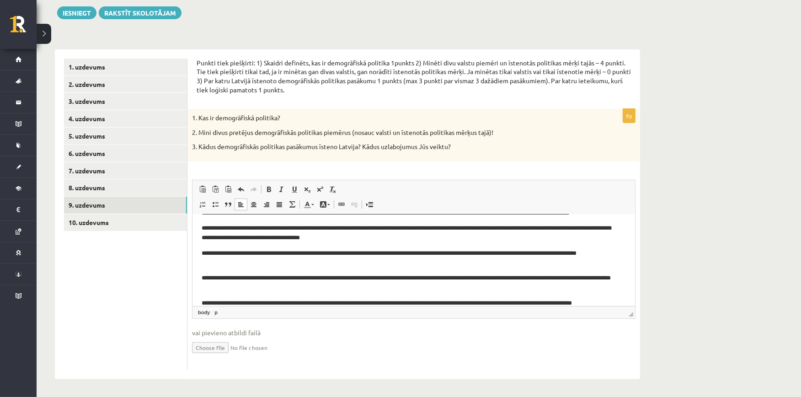
scroll to position [52, 0]
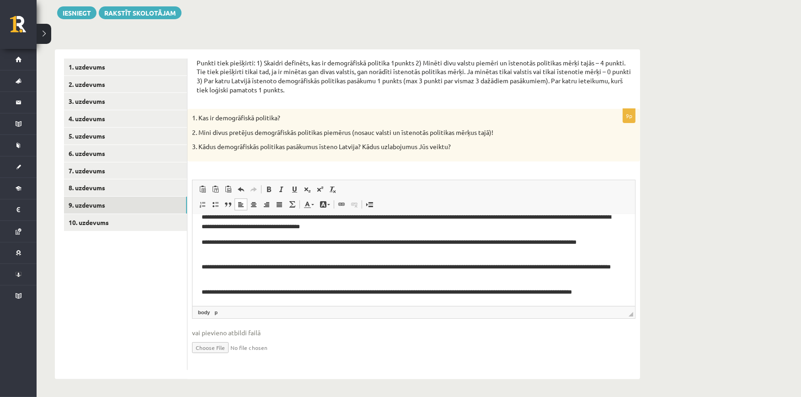
drag, startPoint x: 630, startPoint y: 274, endPoint x: 824, endPoint y: 521, distance: 314.8
click at [576, 295] on p "**********" at bounding box center [409, 292] width 416 height 10
click at [427, 295] on p "**********" at bounding box center [409, 296] width 416 height 19
click at [427, 299] on p "**********" at bounding box center [409, 296] width 416 height 19
click at [309, 301] on p "**********" at bounding box center [409, 296] width 416 height 19
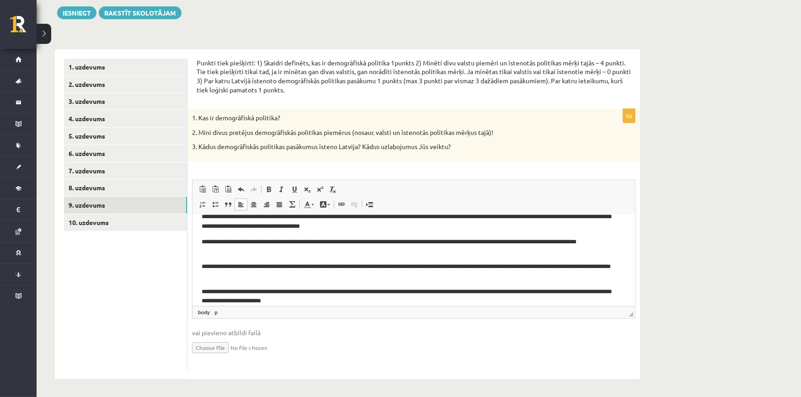
click at [348, 303] on p "**********" at bounding box center [409, 296] width 416 height 19
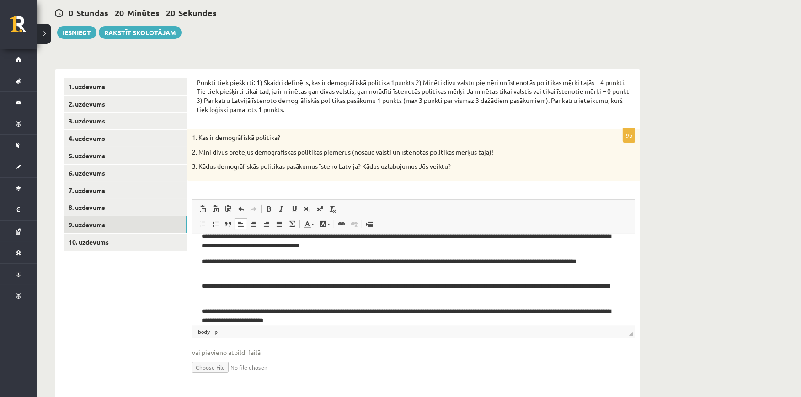
scroll to position [99, 0]
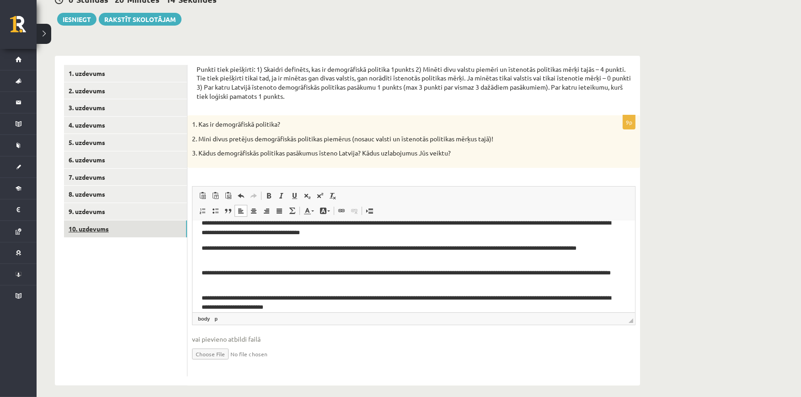
click at [112, 221] on link "10. uzdevums" at bounding box center [125, 228] width 123 height 17
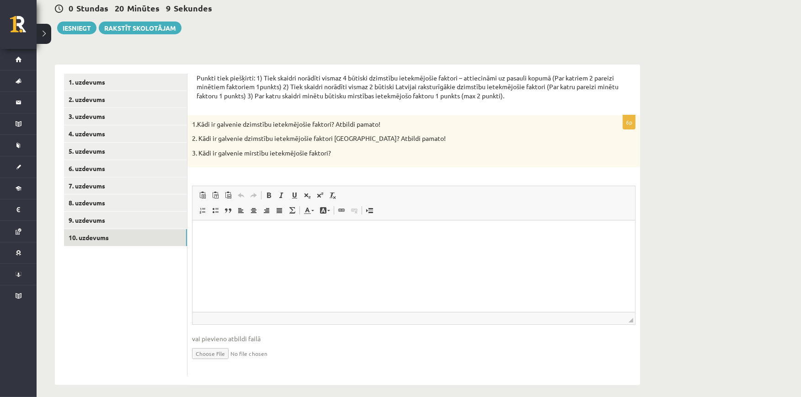
scroll to position [96, 0]
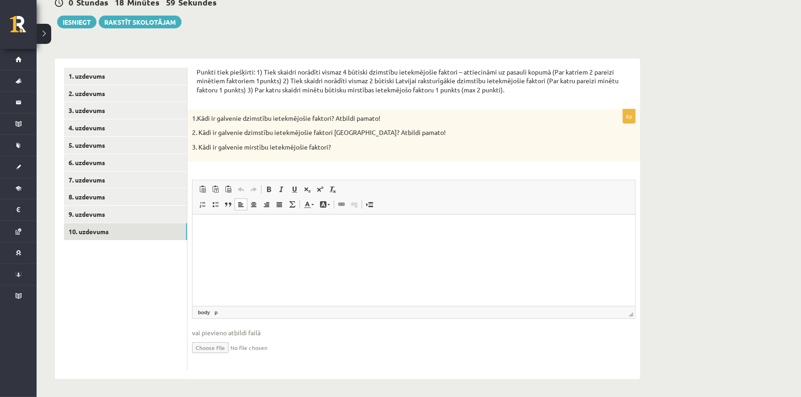
click at [222, 229] on p "Bagātinātā teksta redaktors, wiswyg-editor-user-answer-47434061806180" at bounding box center [413, 228] width 424 height 10
click at [212, 226] on p "**********" at bounding box center [413, 228] width 424 height 10
click at [221, 240] on p "****" at bounding box center [413, 244] width 424 height 10
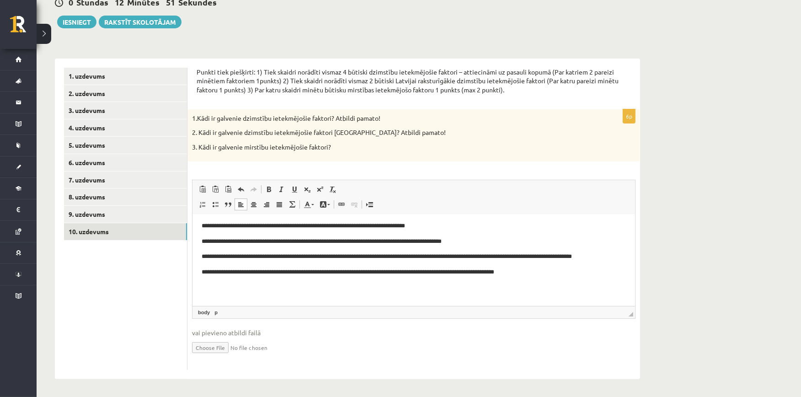
scroll to position [14, 0]
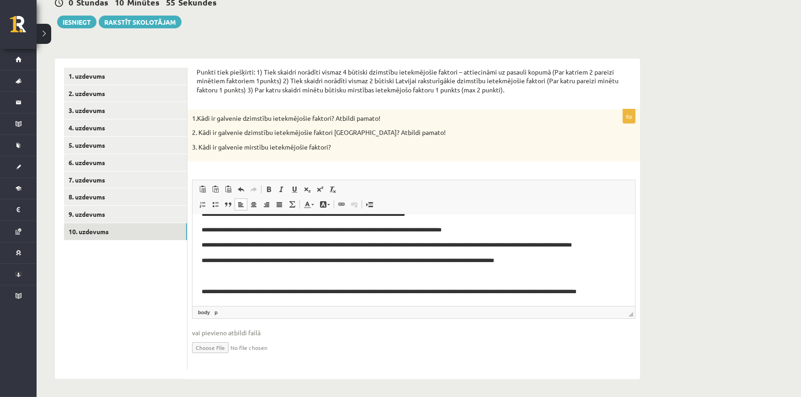
click at [333, 292] on p "**********" at bounding box center [409, 296] width 416 height 19
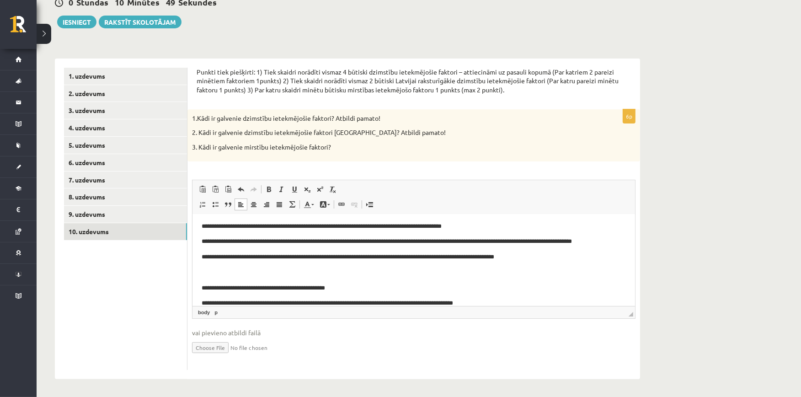
scroll to position [29, 0]
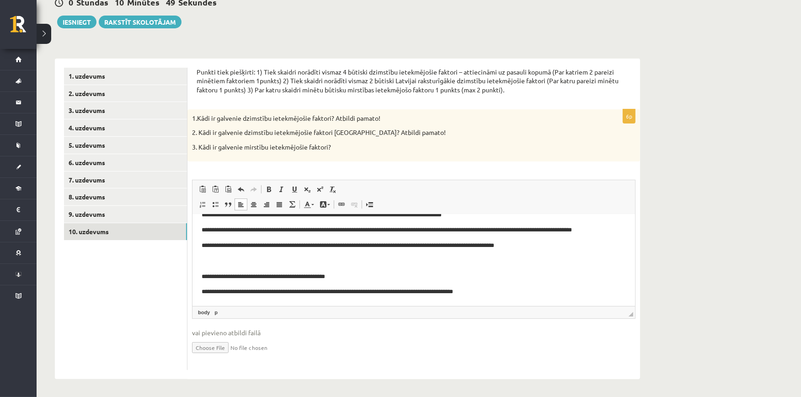
drag, startPoint x: 632, startPoint y: 252, endPoint x: 826, endPoint y: 527, distance: 337.0
click at [523, 290] on p "**********" at bounding box center [409, 292] width 416 height 10
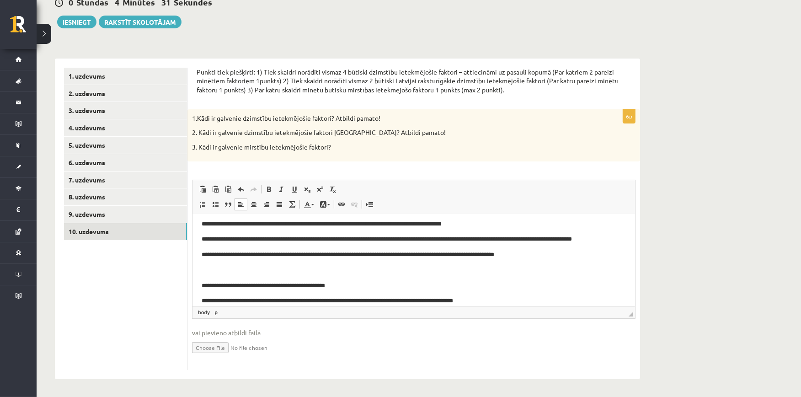
scroll to position [0, 0]
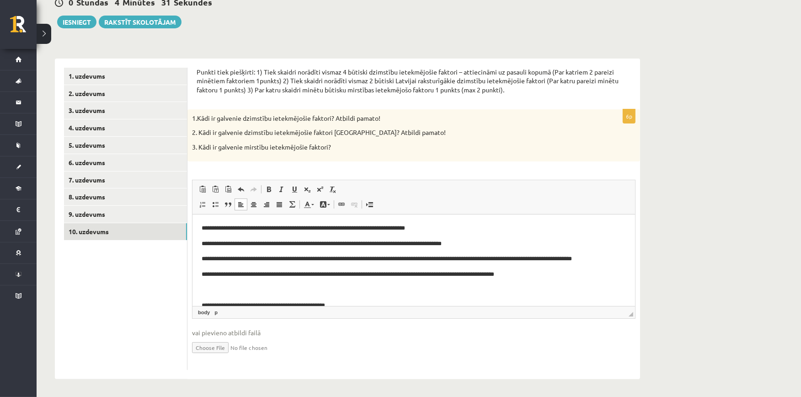
drag, startPoint x: 629, startPoint y: 282, endPoint x: 823, endPoint y: 412, distance: 233.5
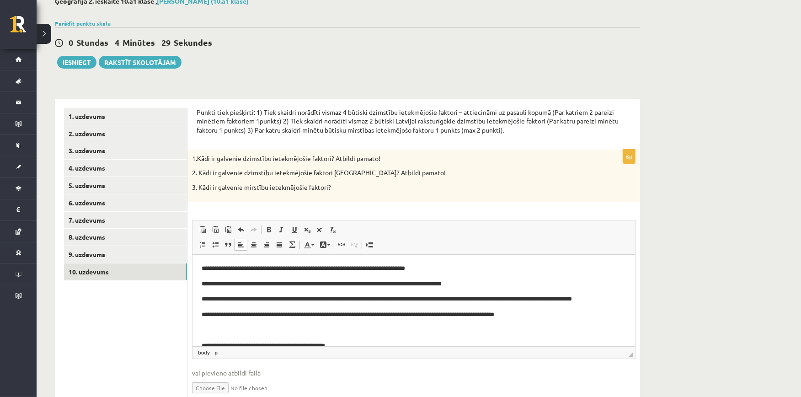
scroll to position [64, 0]
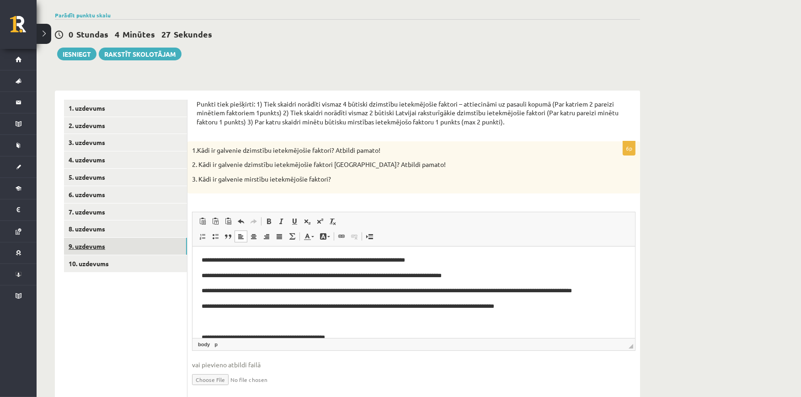
click at [83, 249] on link "9. uzdevums" at bounding box center [125, 246] width 123 height 17
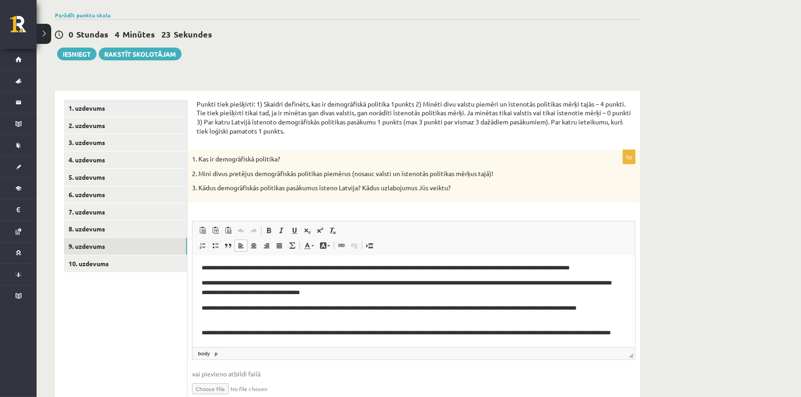
scroll to position [15, 0]
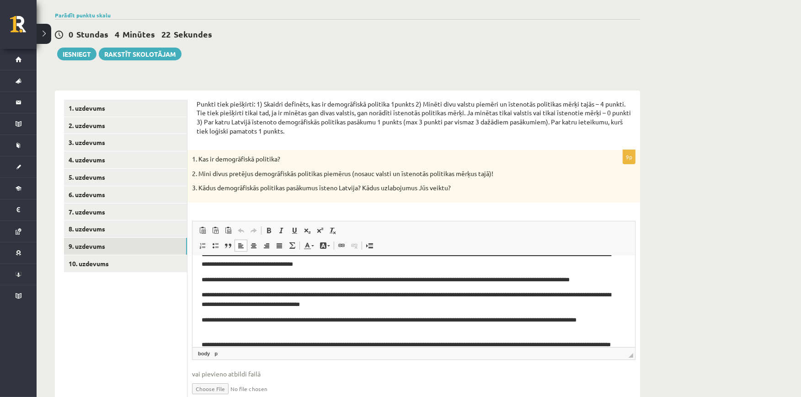
click at [391, 305] on p "**********" at bounding box center [409, 299] width 416 height 19
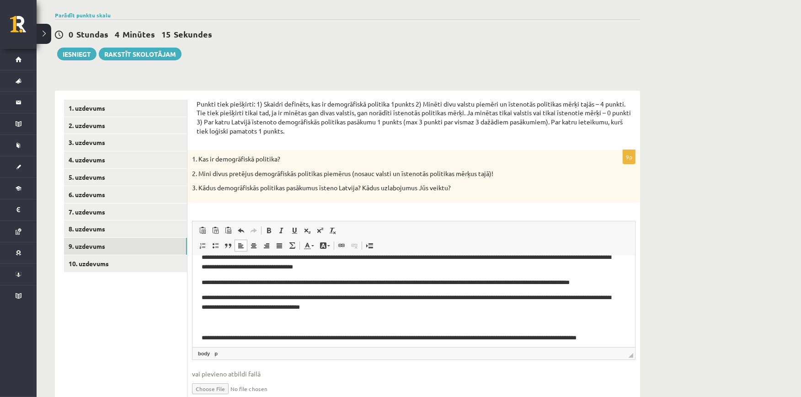
scroll to position [17, 0]
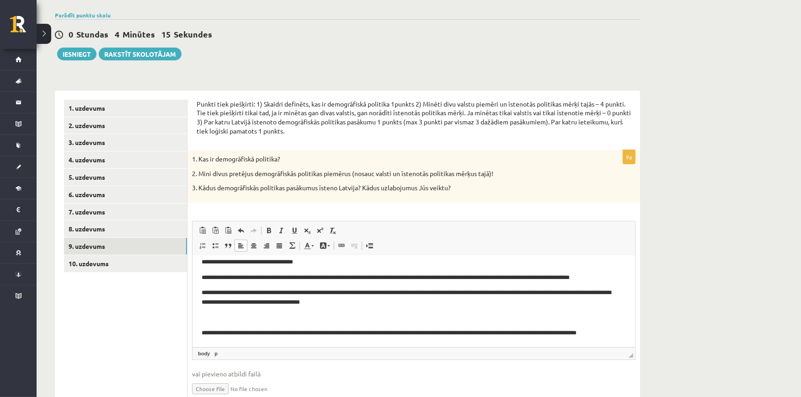
drag, startPoint x: 631, startPoint y: 282, endPoint x: 829, endPoint y: 539, distance: 324.5
click at [504, 260] on p "**********" at bounding box center [409, 256] width 416 height 19
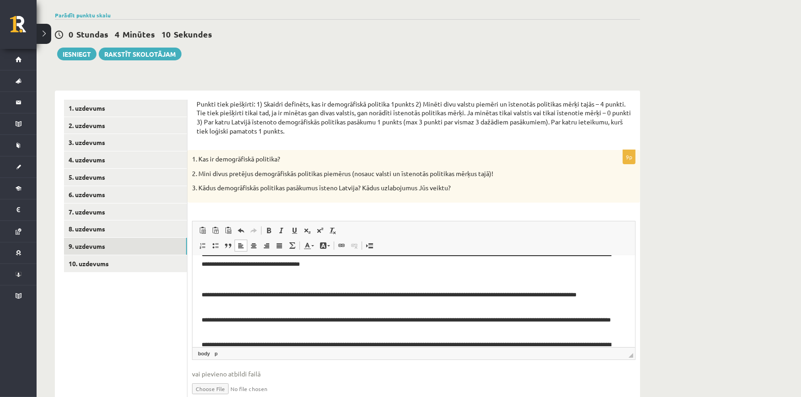
scroll to position [92, 0]
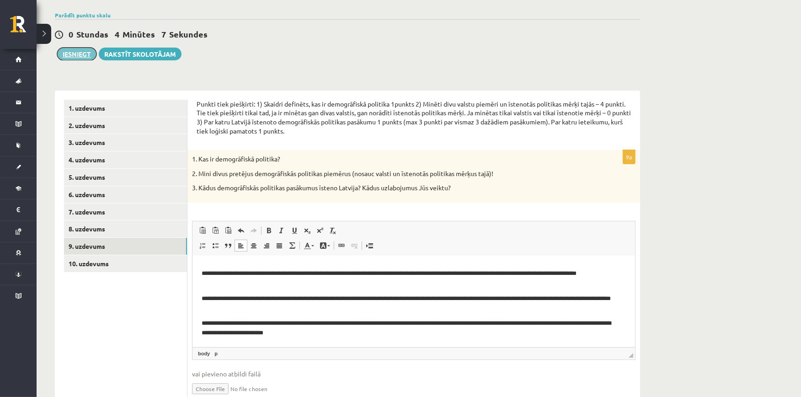
click at [84, 52] on button "Iesniegt" at bounding box center [76, 54] width 39 height 13
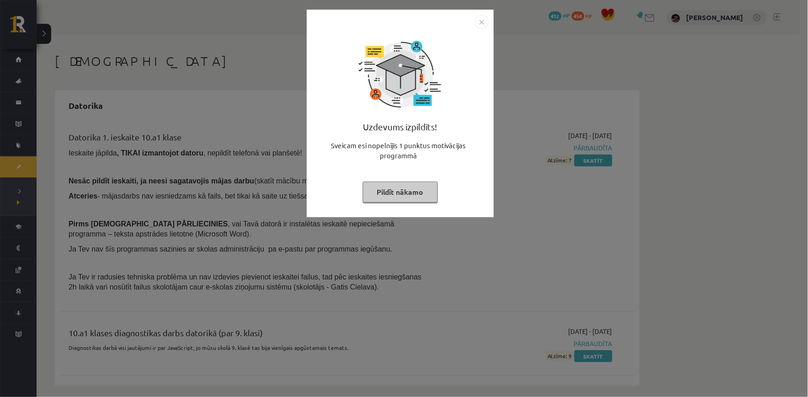
click at [426, 186] on button "Pildīt nākamo" at bounding box center [400, 191] width 75 height 21
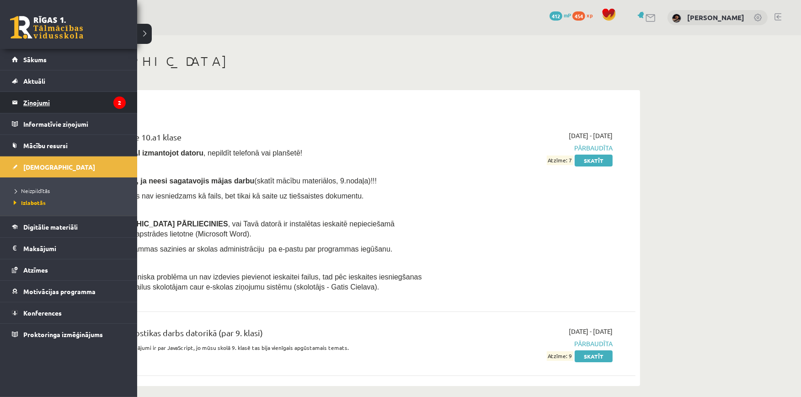
click at [53, 97] on legend "Ziņojumi 2" at bounding box center [74, 102] width 102 height 21
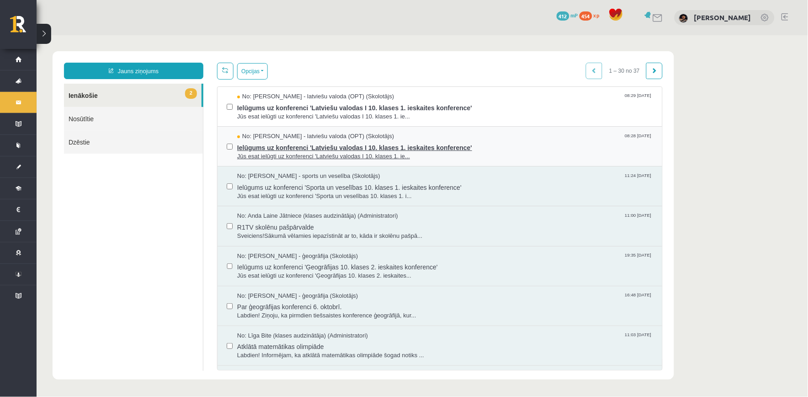
click at [261, 135] on span "No: Laila Jirgensone - latviešu valoda (OPT) (Skolotājs)" at bounding box center [315, 136] width 157 height 9
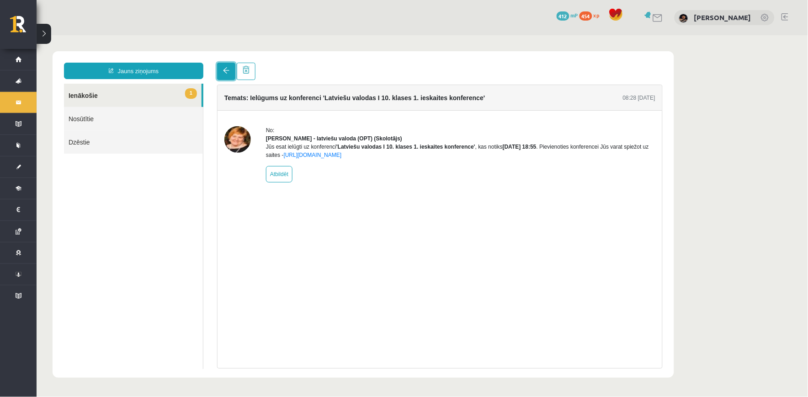
click at [224, 74] on link at bounding box center [226, 70] width 18 height 17
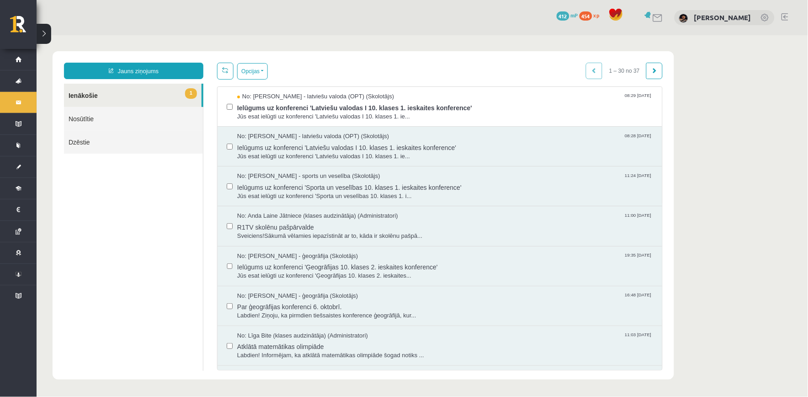
click at [260, 115] on span "Jūs esat ielūgti uz konferenci 'Latviešu valodas I 10. klases 1. ie..." at bounding box center [445, 116] width 416 height 9
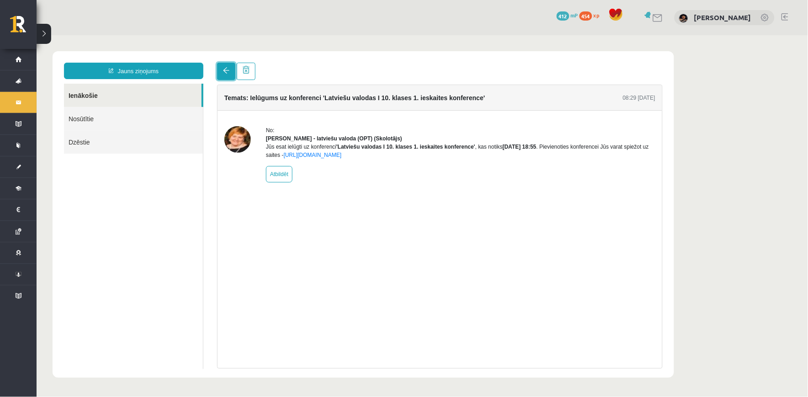
click at [225, 75] on link at bounding box center [226, 70] width 18 height 17
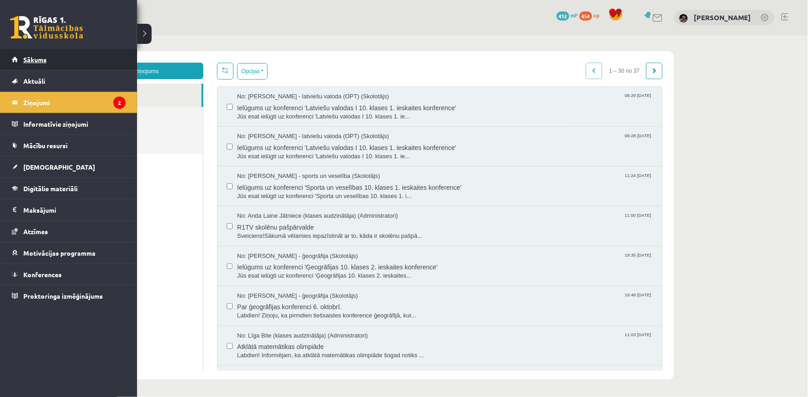
click at [32, 59] on span "Sākums" at bounding box center [34, 59] width 23 height 8
